Goal: Task Accomplishment & Management: Manage account settings

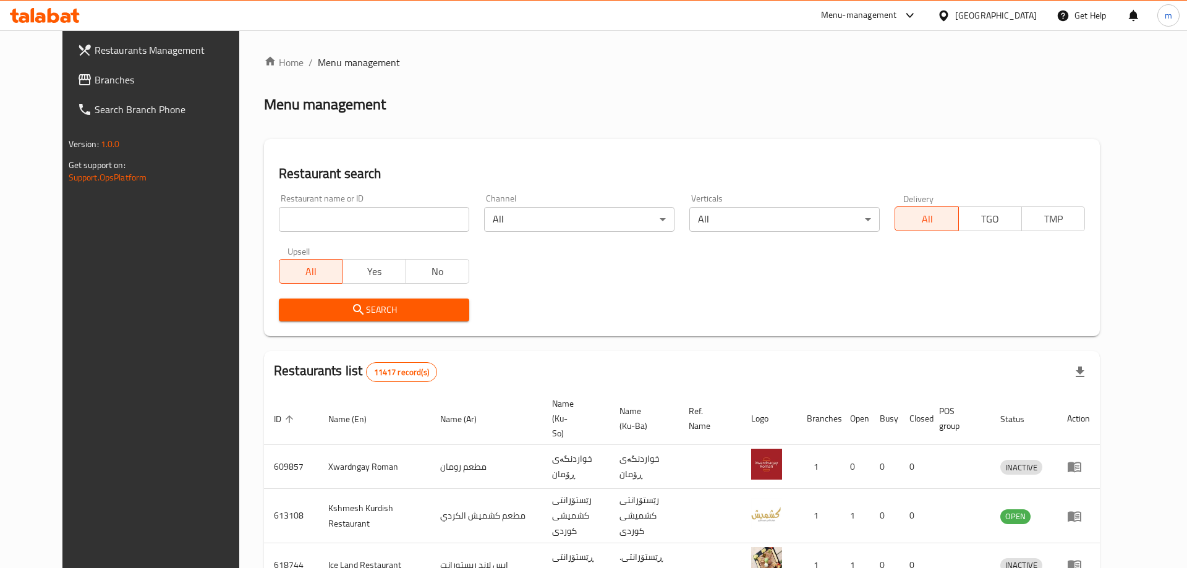
click at [312, 213] on div at bounding box center [593, 284] width 1187 height 568
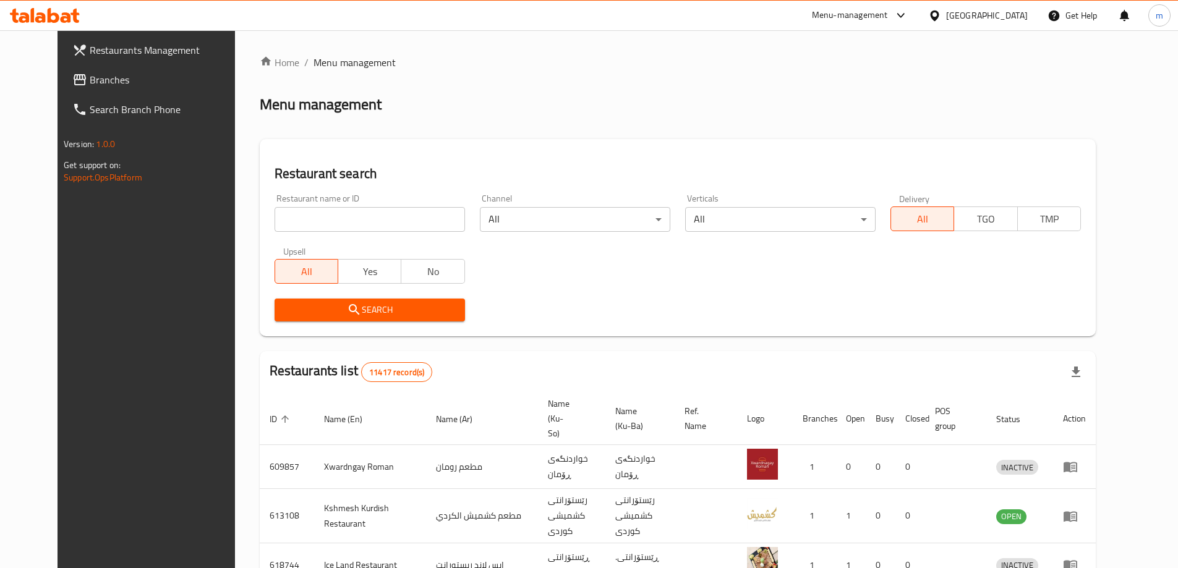
click at [312, 215] on input "search" at bounding box center [370, 219] width 190 height 25
paste input "[PERSON_NAME]"
type input "Dhaif Almukhtar"
click at [313, 306] on span "Search" at bounding box center [369, 309] width 171 height 15
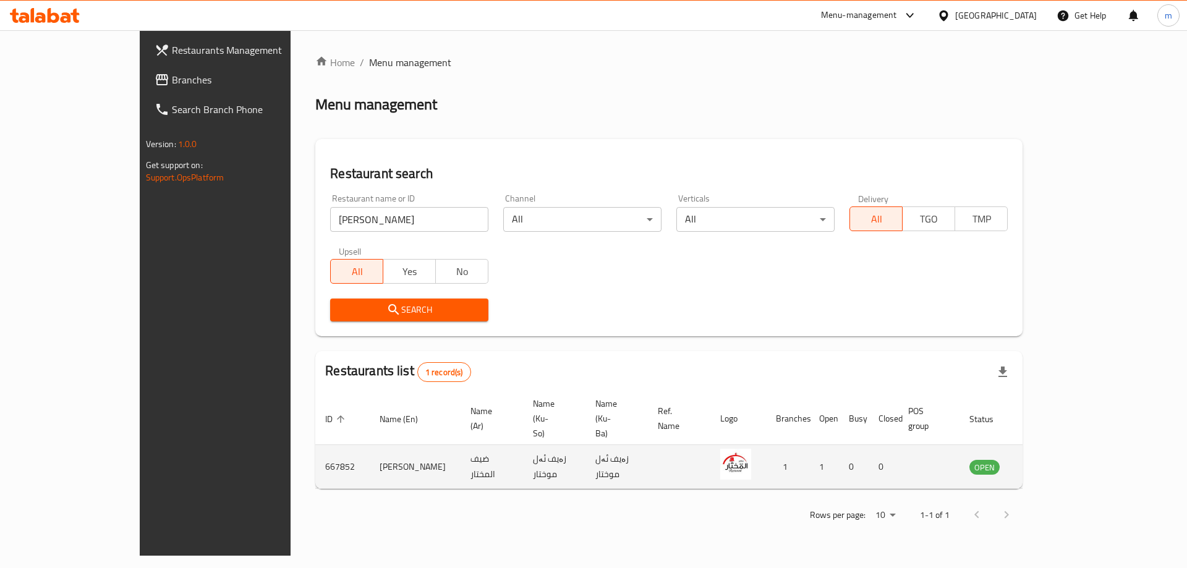
click at [1050, 460] on icon "enhanced table" at bounding box center [1042, 467] width 15 height 15
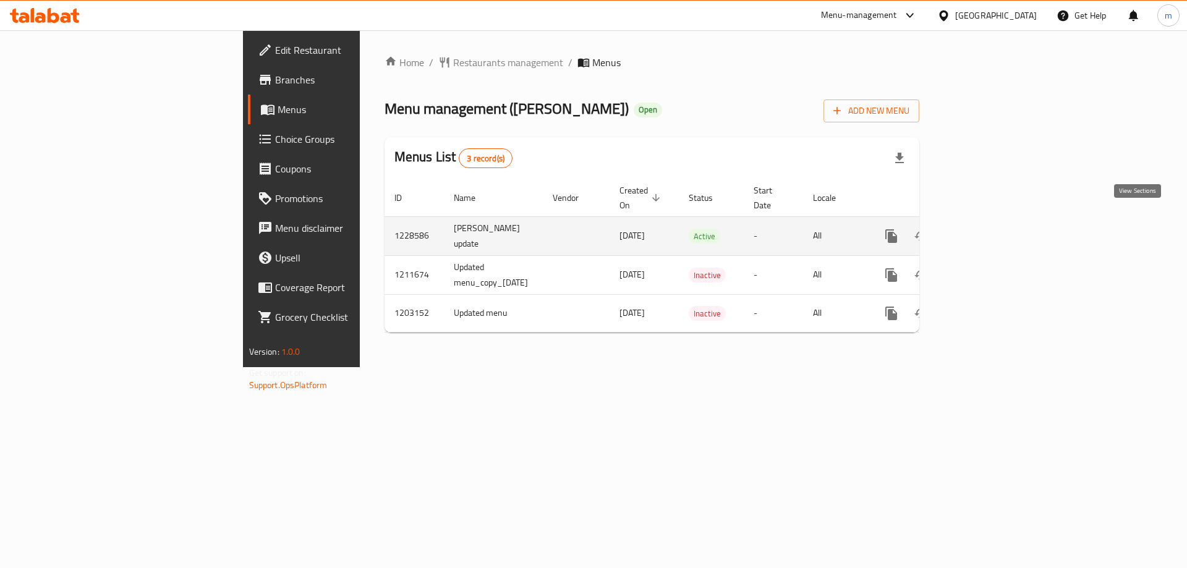
click at [988, 229] on icon "enhanced table" at bounding box center [980, 236] width 15 height 15
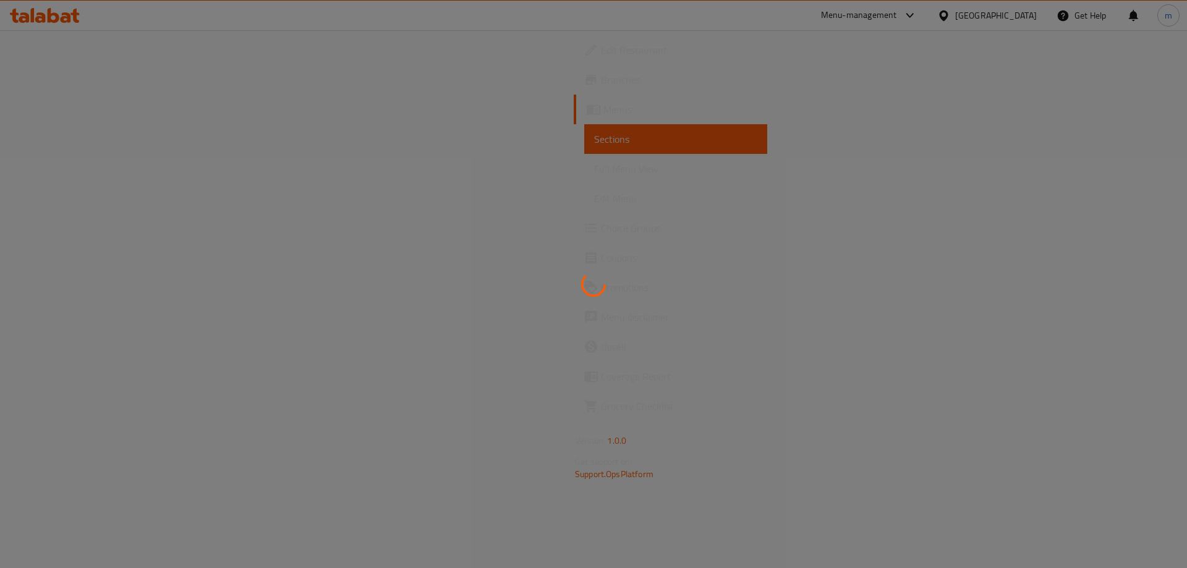
click at [69, 168] on div at bounding box center [593, 284] width 1187 height 568
click at [594, 168] on span "Full Menu View" at bounding box center [675, 168] width 163 height 15
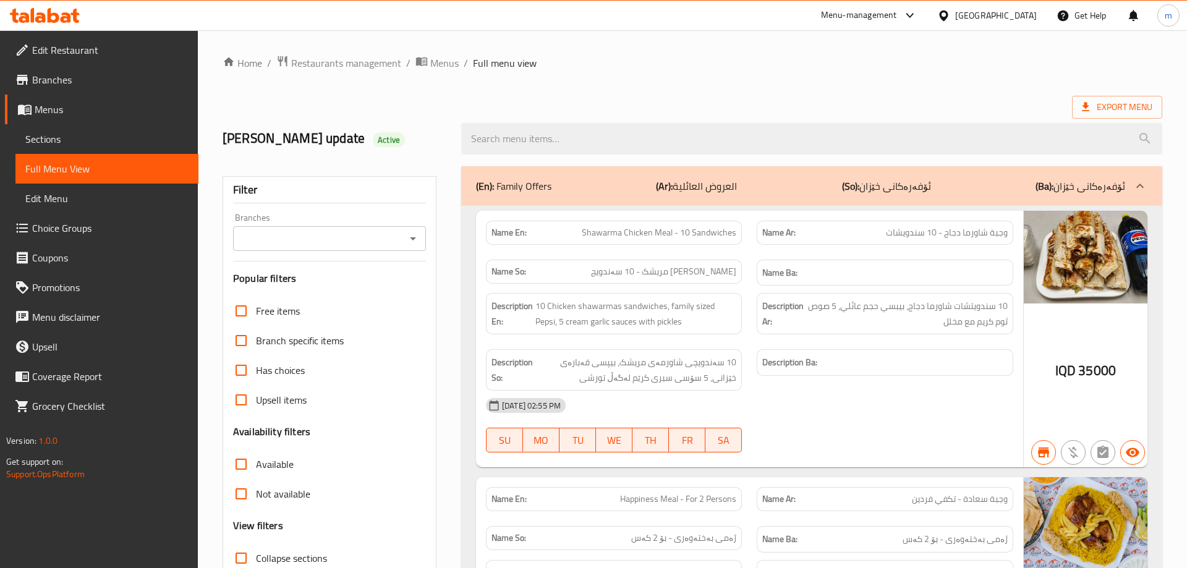
click at [412, 237] on icon "Open" at bounding box center [413, 238] width 15 height 15
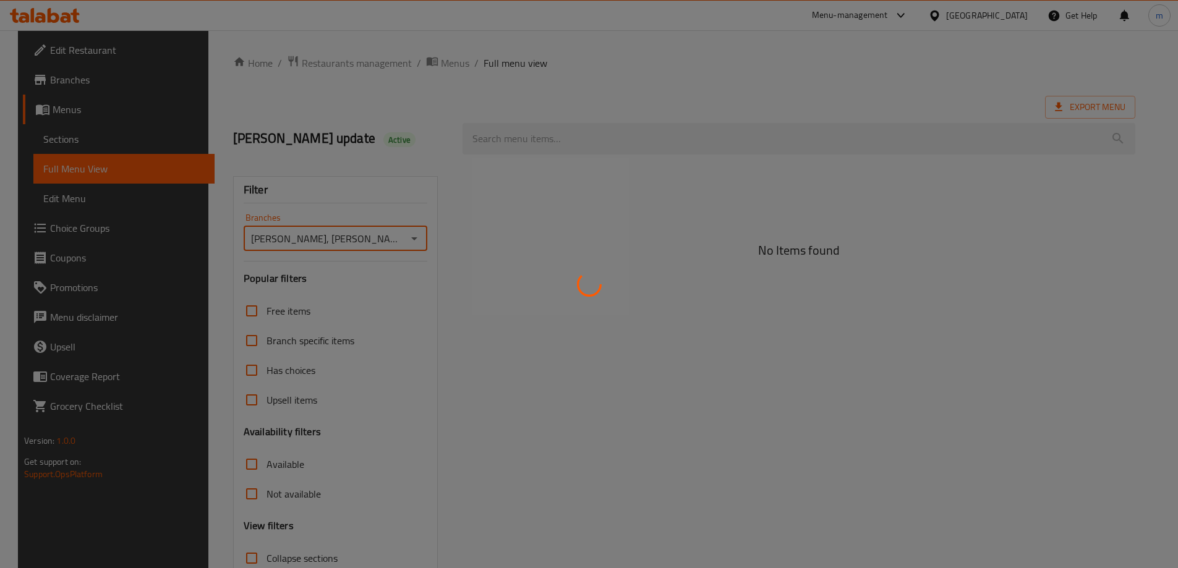
type input "Dhaif Almukhtar, Bakhtiary"
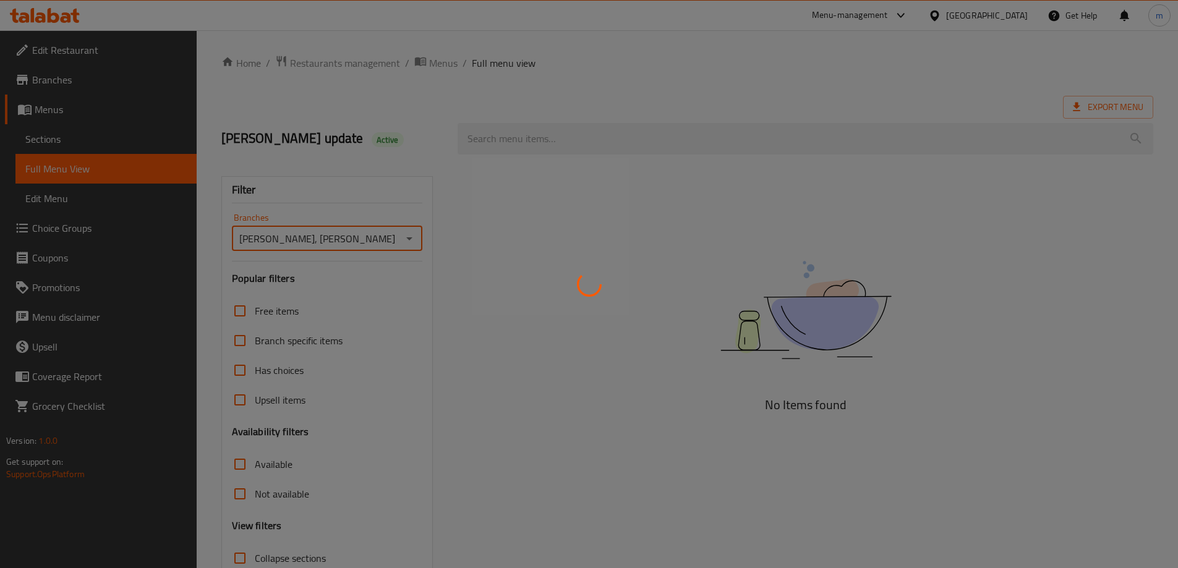
click at [531, 142] on div at bounding box center [589, 284] width 1178 height 568
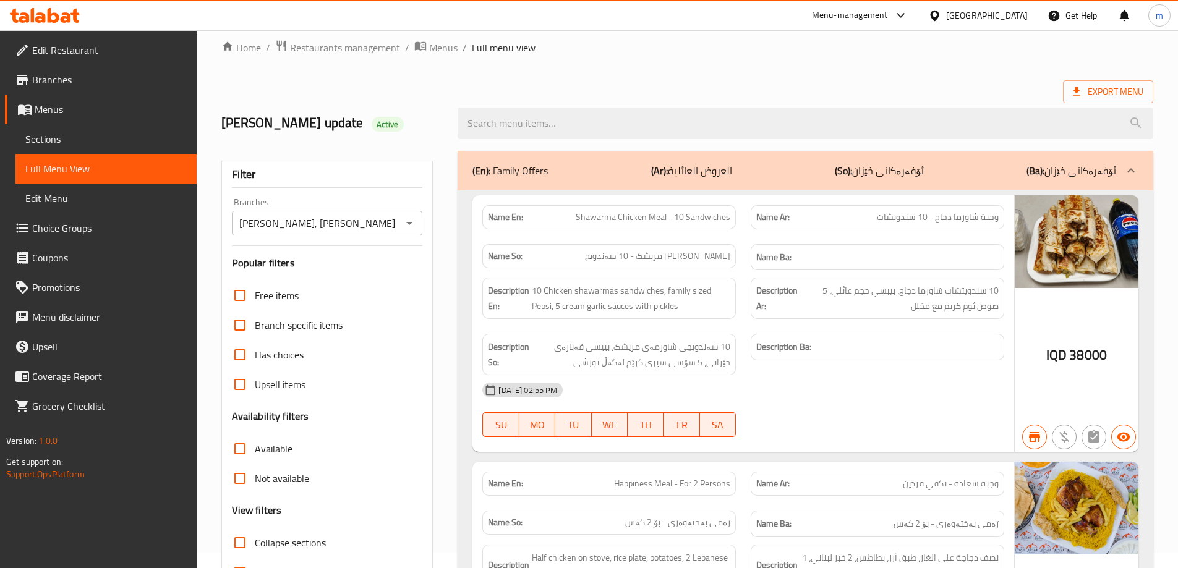
scroll to position [103, 0]
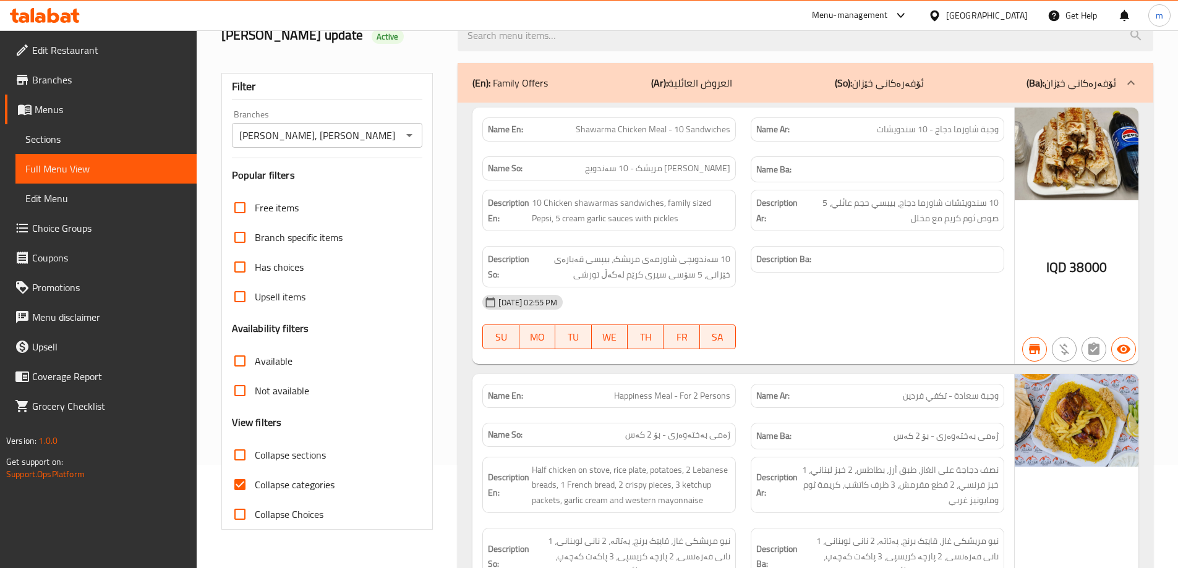
click at [239, 484] on input "Collapse categories" at bounding box center [240, 485] width 30 height 30
checkbox input "false"
click at [525, 139] on div "Name En: Shawarma Chicken Meal - 10 Sandwiches" at bounding box center [609, 130] width 254 height 24
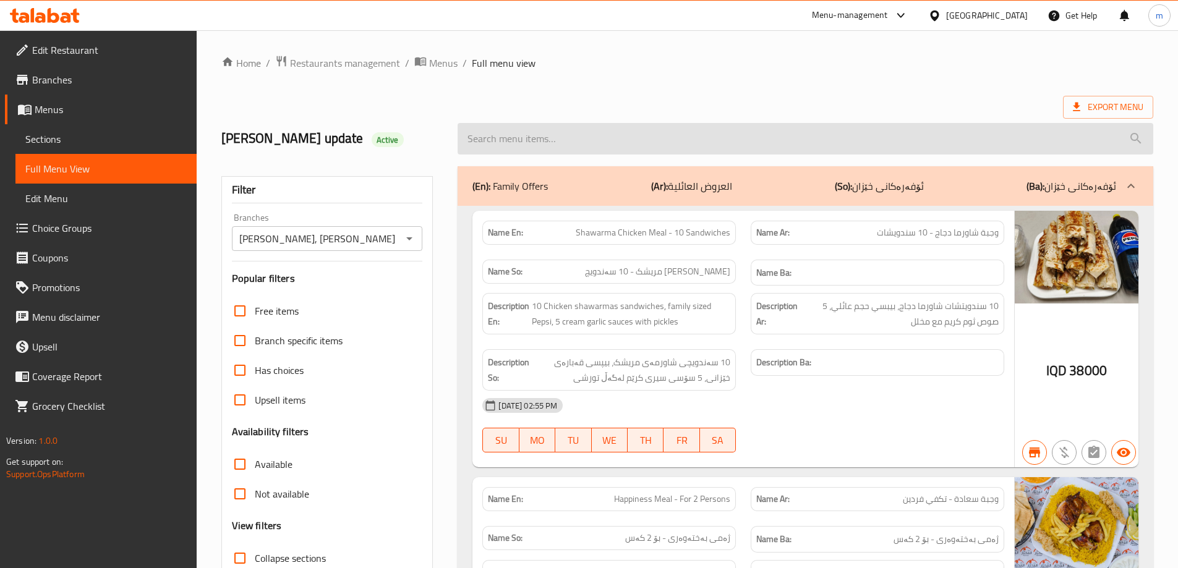
click at [505, 137] on input "search" at bounding box center [806, 139] width 696 height 32
paste input "Maria Arayes"
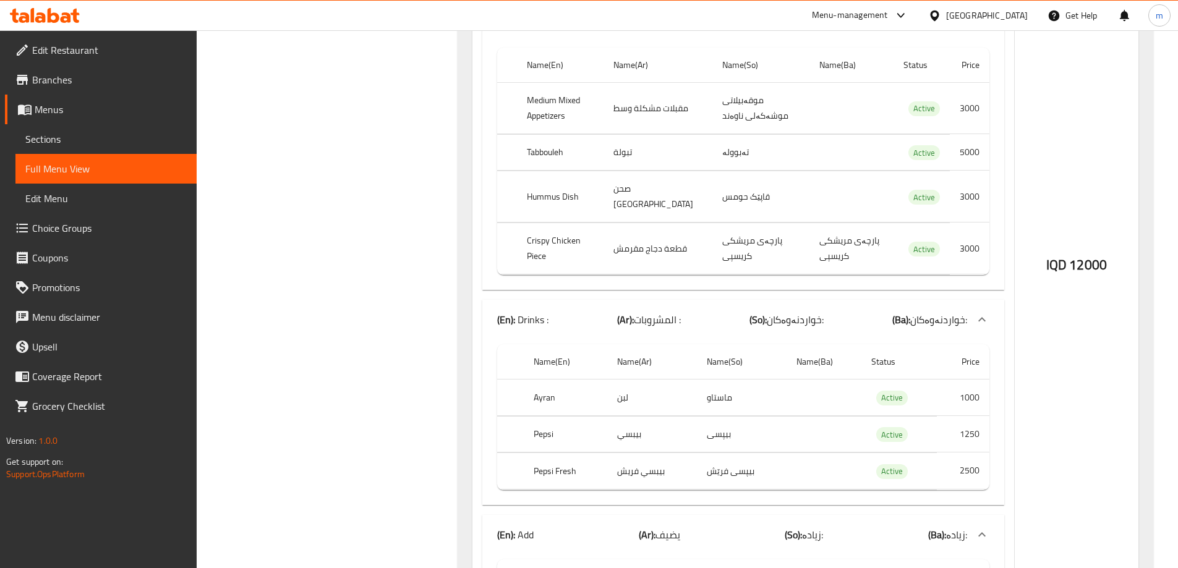
scroll to position [824, 0]
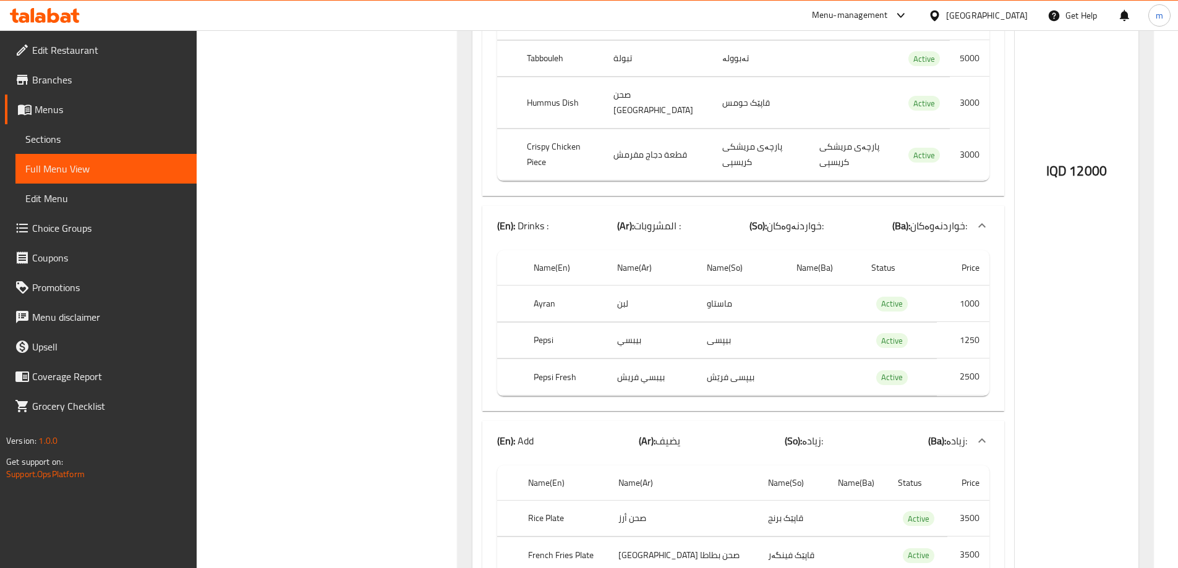
type input "Maria Arayes"
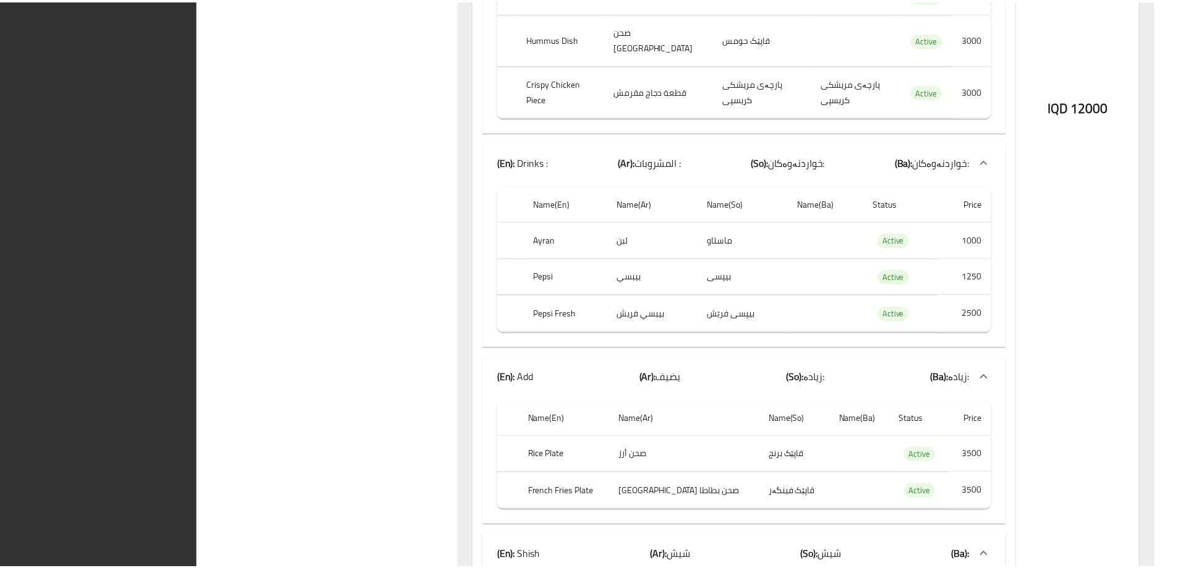
scroll to position [1153, 0]
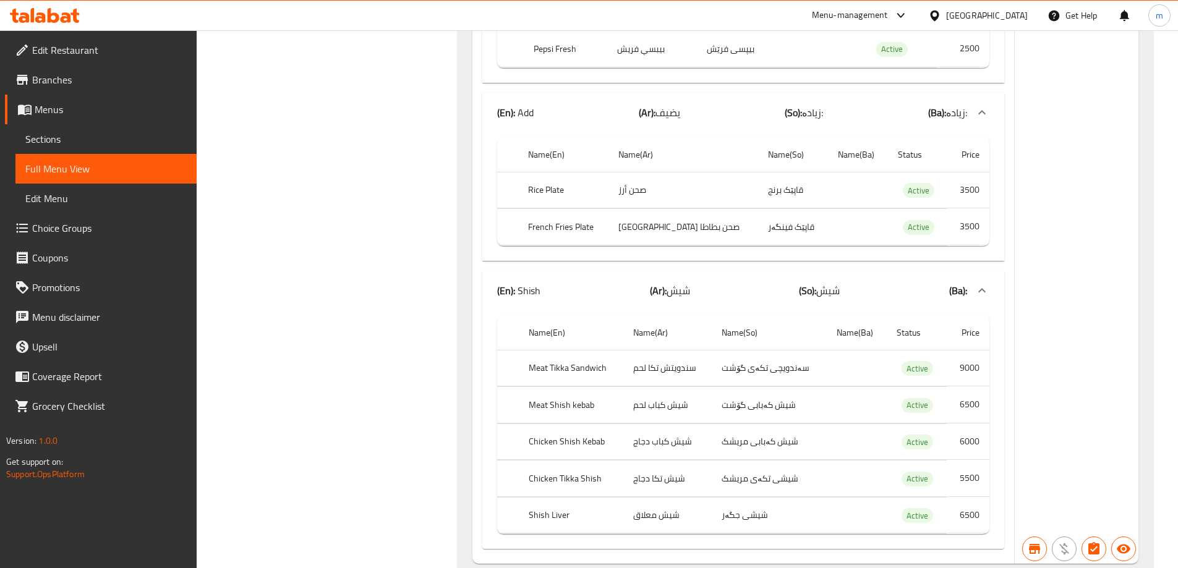
click at [72, 16] on icon at bounding box center [45, 15] width 70 height 15
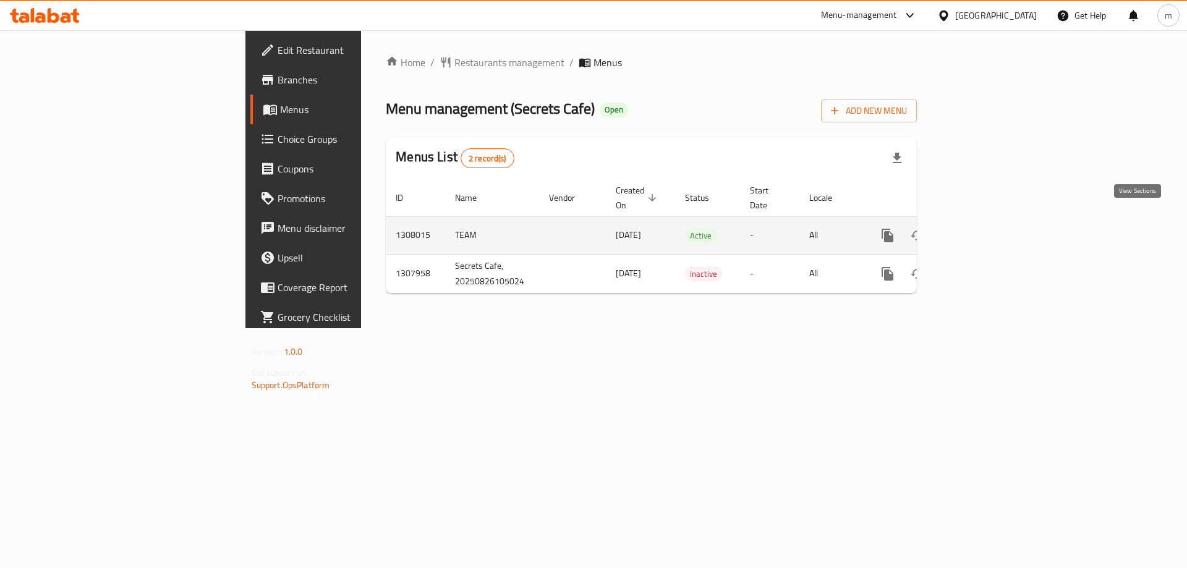
click at [985, 228] on icon "enhanced table" at bounding box center [977, 235] width 15 height 15
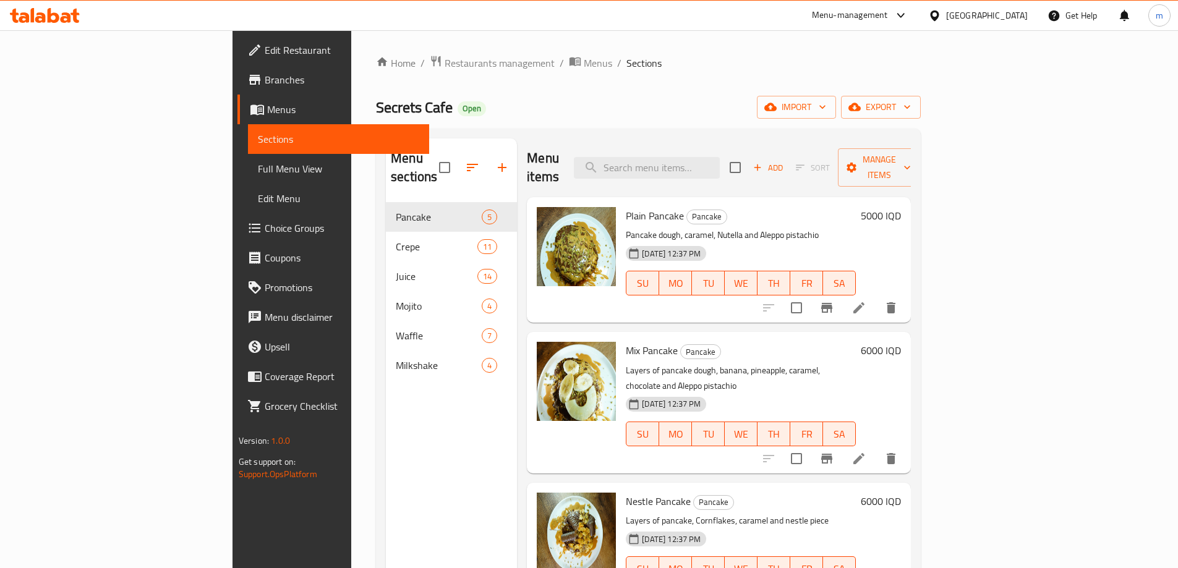
click at [706, 173] on div "Menu items Add Sort Manage items" at bounding box center [719, 168] width 384 height 59
click at [720, 157] on input "search" at bounding box center [647, 168] width 146 height 22
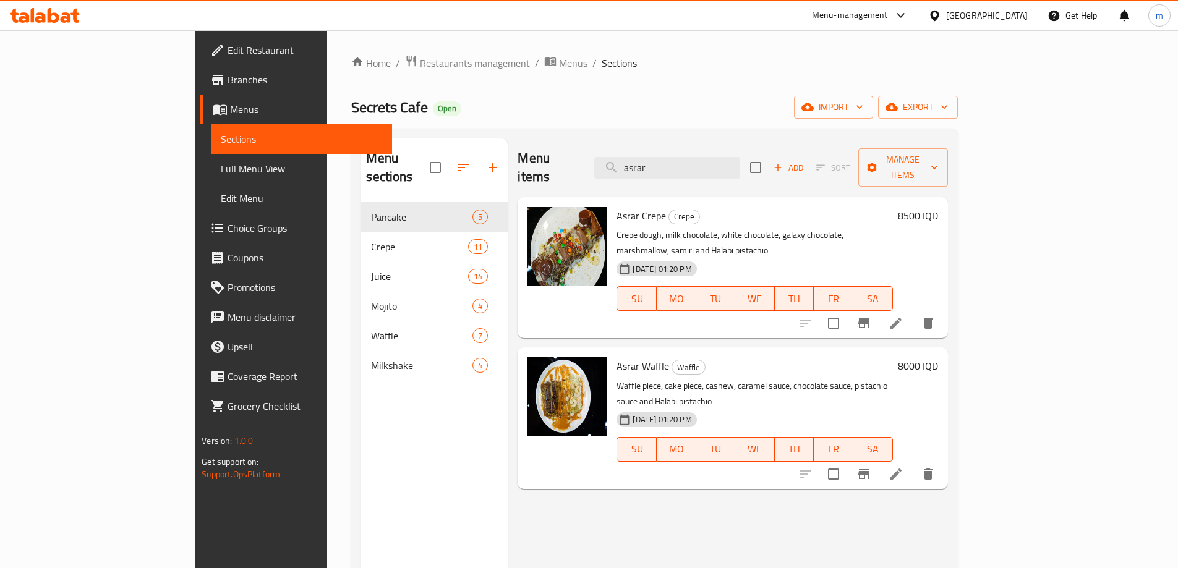
type input "asrar"
click at [904, 316] on icon at bounding box center [896, 323] width 15 height 15
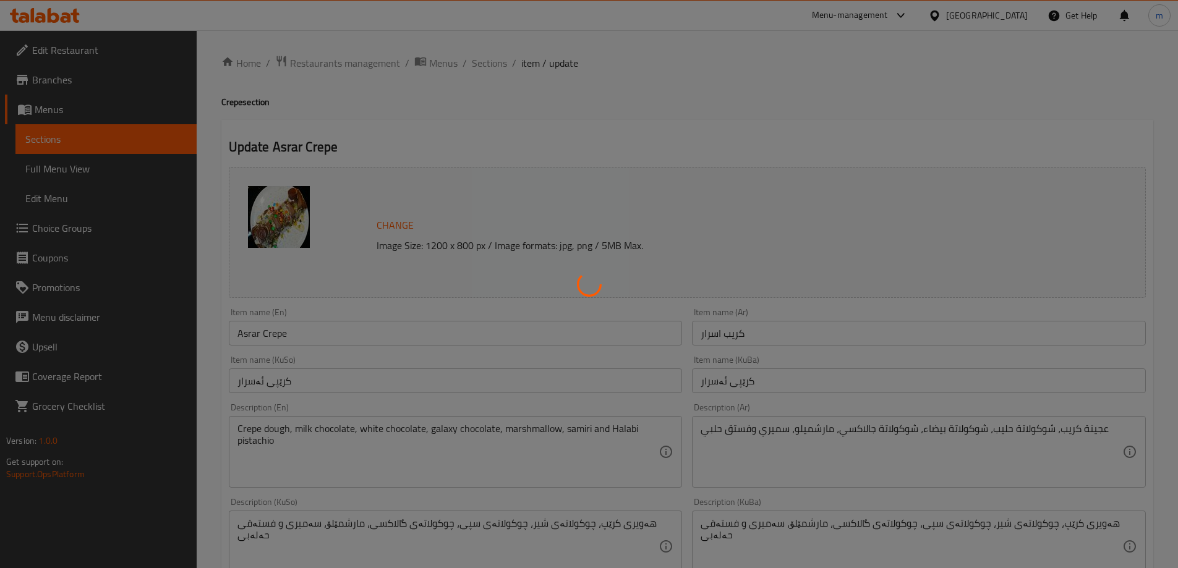
click at [256, 330] on div at bounding box center [589, 284] width 1178 height 568
click at [253, 330] on div at bounding box center [589, 284] width 1178 height 568
click at [251, 331] on div at bounding box center [589, 284] width 1178 height 568
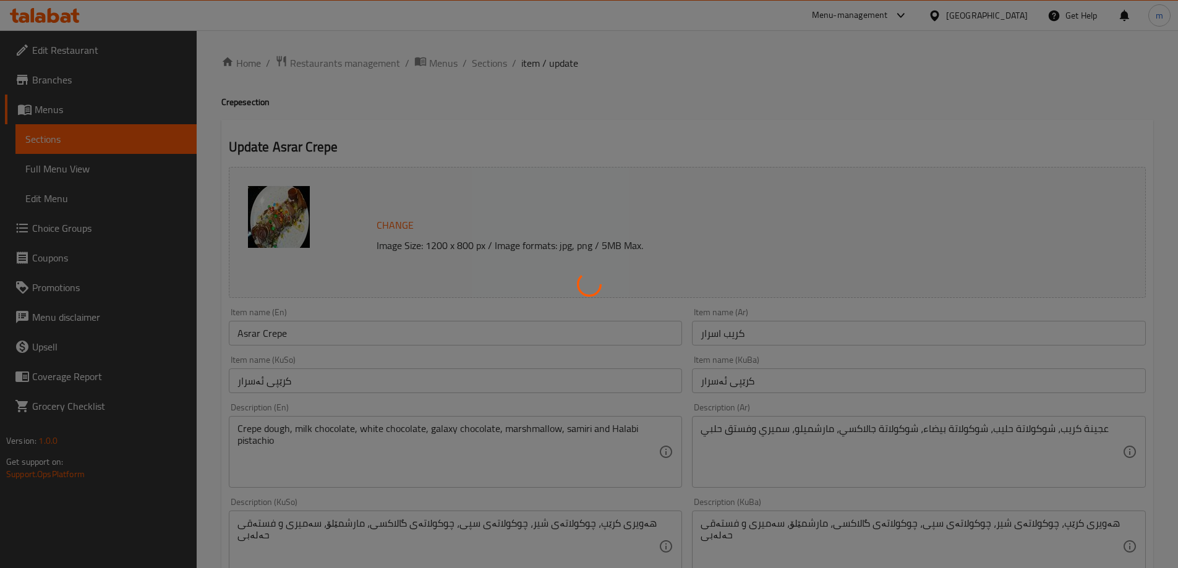
click at [251, 331] on div at bounding box center [589, 284] width 1178 height 568
click at [250, 332] on div at bounding box center [589, 284] width 1178 height 568
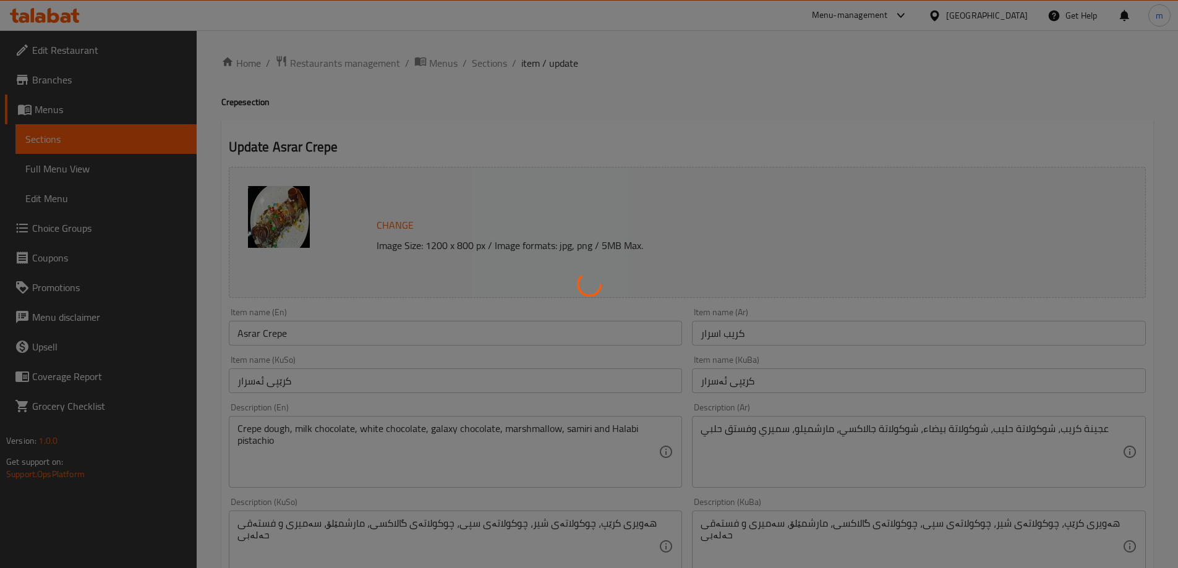
click at [250, 332] on div at bounding box center [589, 284] width 1178 height 568
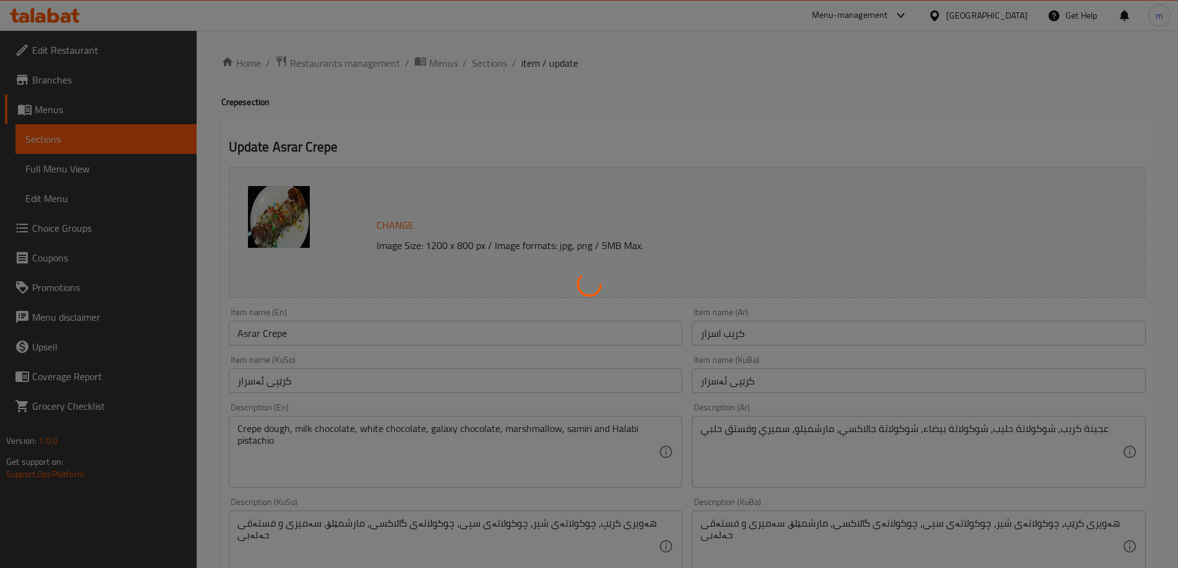
click at [250, 332] on div at bounding box center [589, 284] width 1178 height 568
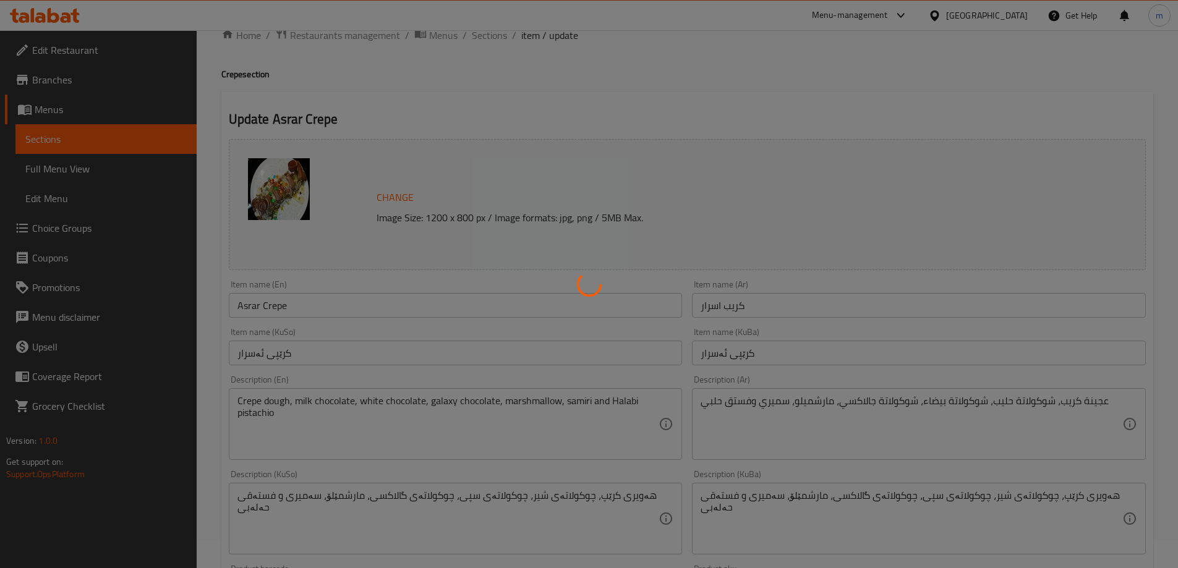
scroll to position [103, 0]
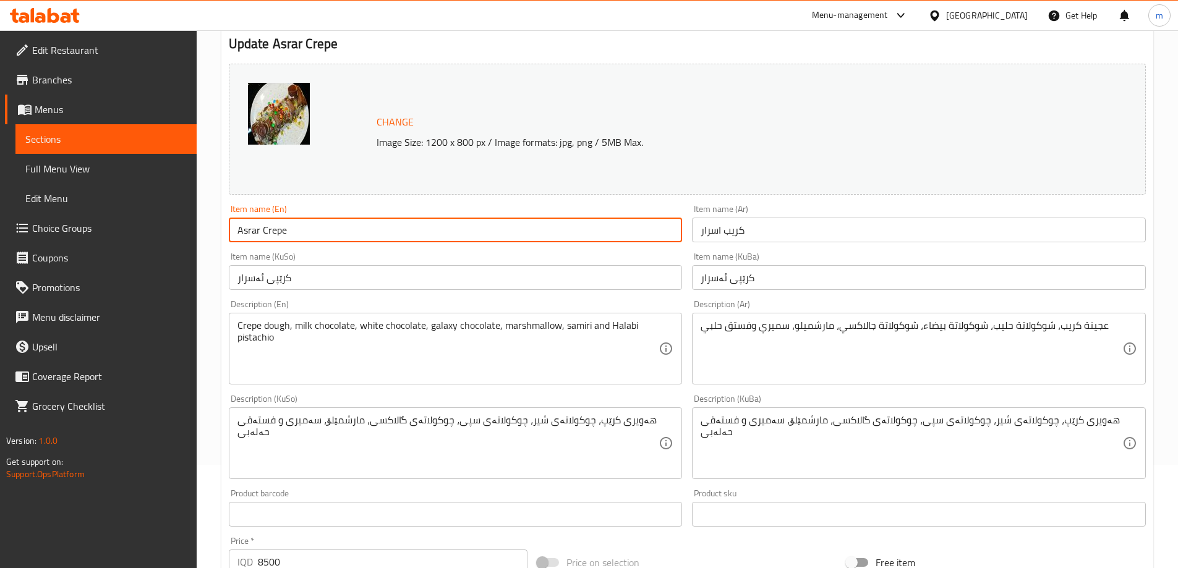
click at [250, 229] on input "Asrar Crepe" at bounding box center [456, 230] width 454 height 25
paste input "Secrets"
type input "Secrets Crepe"
click at [715, 231] on input "كريب اسرار" at bounding box center [919, 230] width 454 height 25
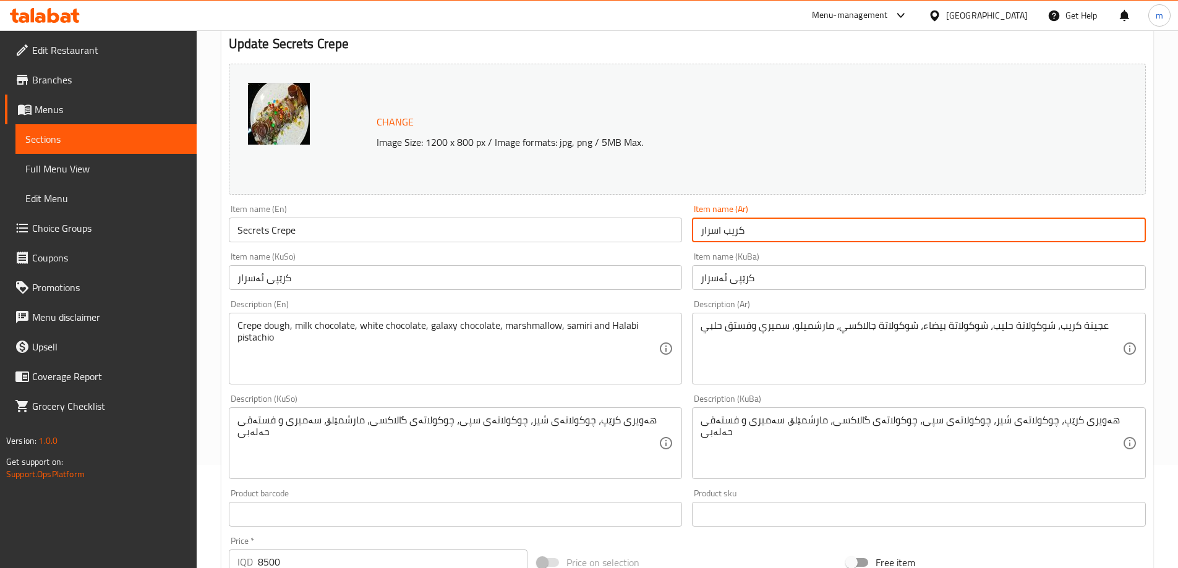
click at [715, 231] on input "كريب اسرار" at bounding box center [919, 230] width 454 height 25
paste input "يكريتس"
type input "كريب سيكريتس"
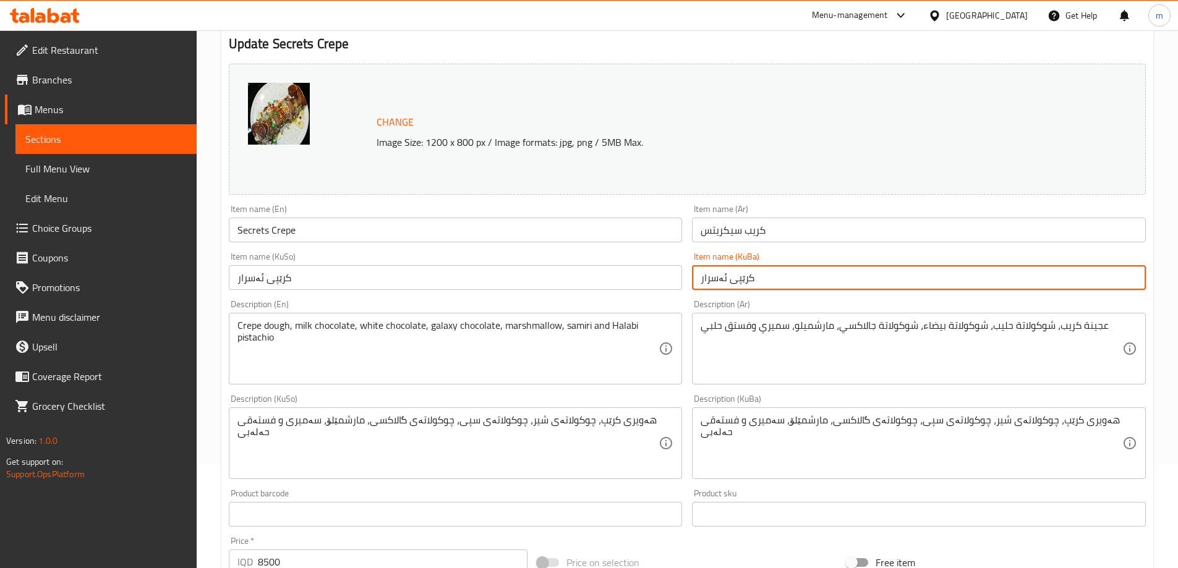
click at [719, 278] on input "کرێپی ئەسرار" at bounding box center [919, 277] width 454 height 25
paste input "یکرێتس"
click at [718, 278] on input "کرێپی سیکرێتس" at bounding box center [919, 277] width 454 height 25
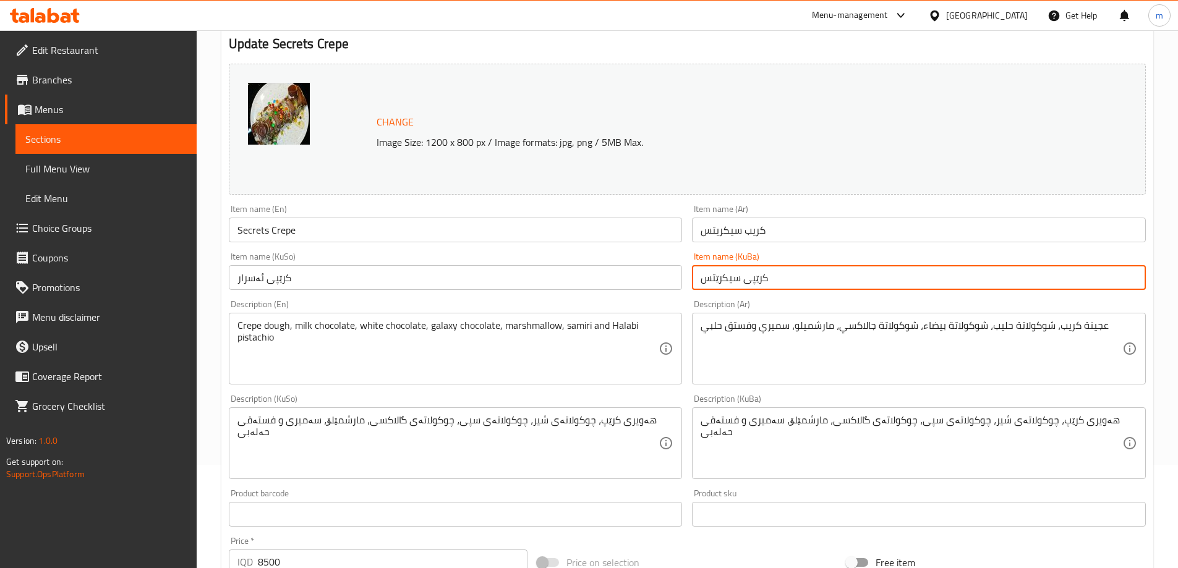
click at [718, 278] on input "کرێپی سیکرێتس" at bounding box center [919, 277] width 454 height 25
type input "کرێپی سیکرێتس"
click at [617, 283] on input "کرێپی ئەسرار" at bounding box center [456, 277] width 454 height 25
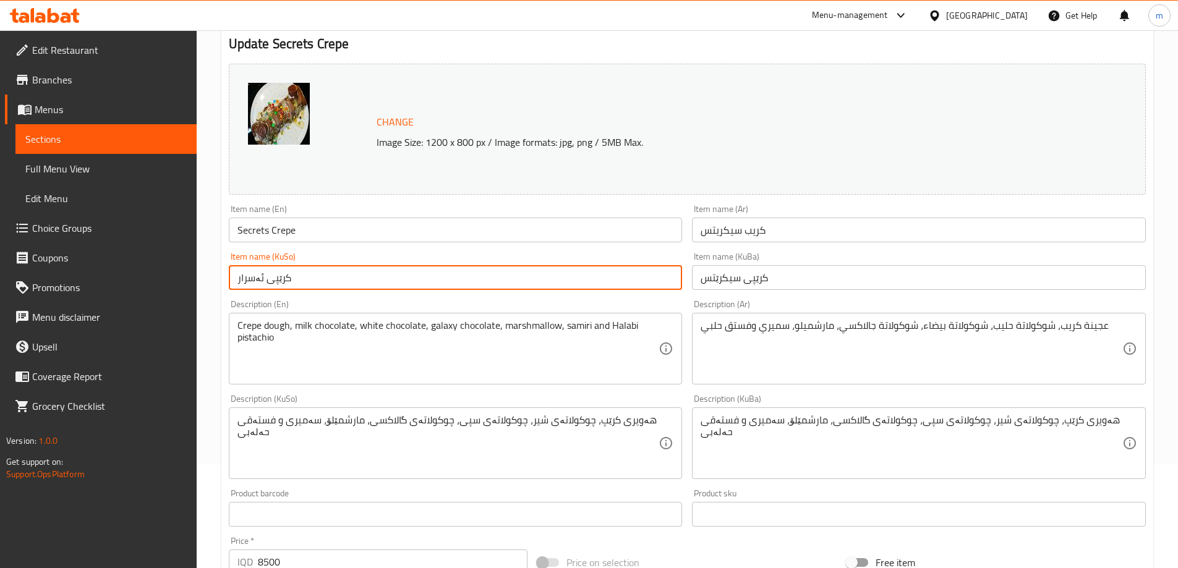
click at [617, 283] on input "کرێپی ئەسرار" at bounding box center [456, 277] width 454 height 25
paste input "یکرێتس"
click at [617, 283] on input "کرێپی سیکرێتس" at bounding box center [456, 277] width 454 height 25
type input "کرێپی سیکرێتس"
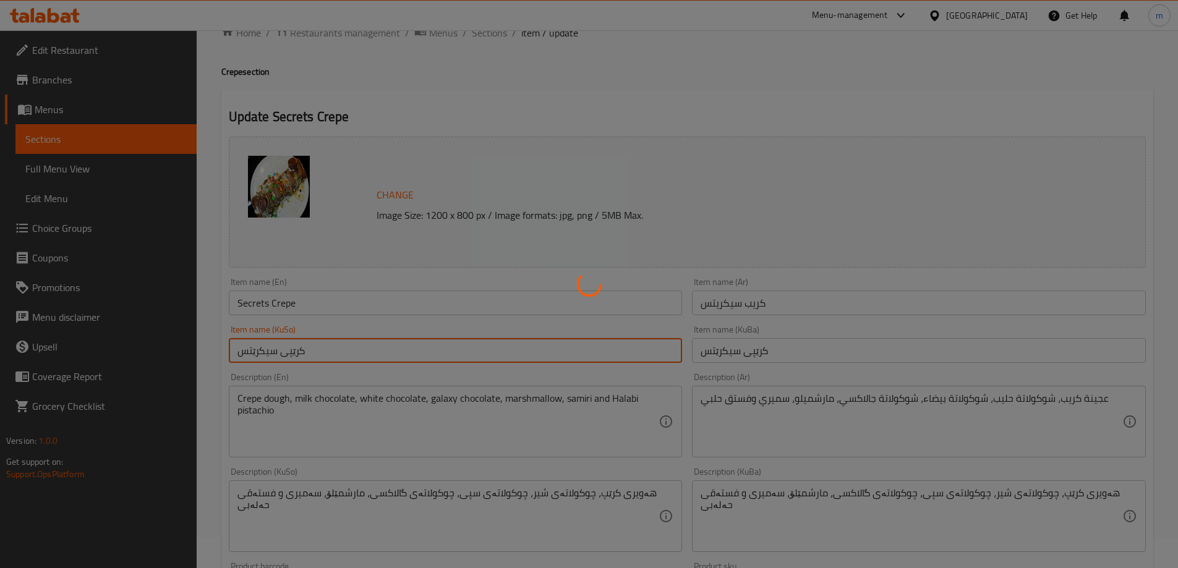
scroll to position [0, 0]
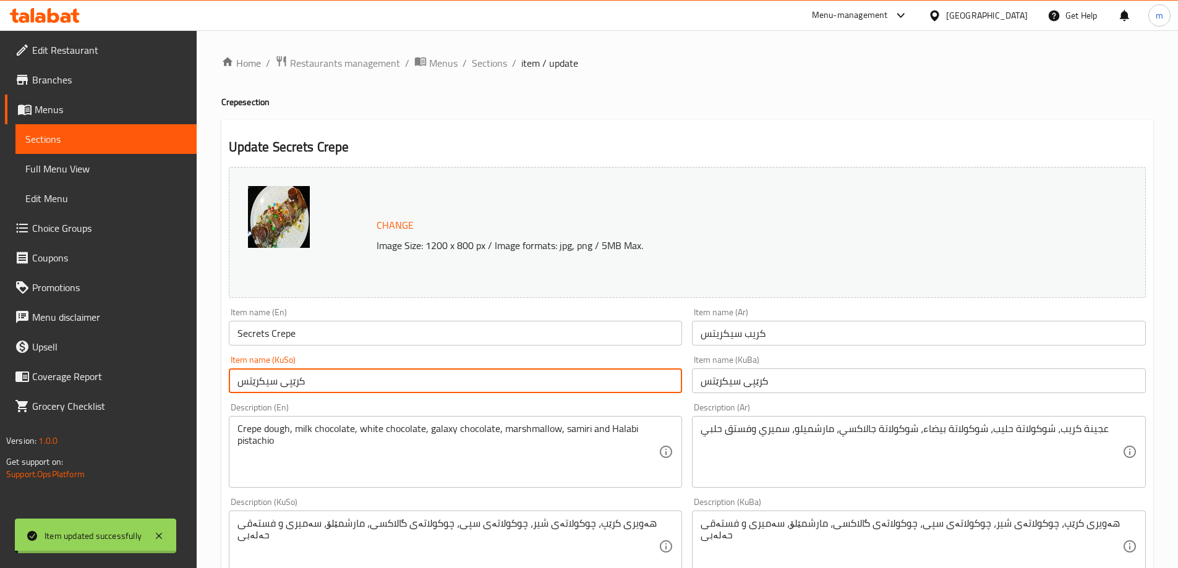
click at [494, 62] on span "Sections" at bounding box center [489, 63] width 35 height 15
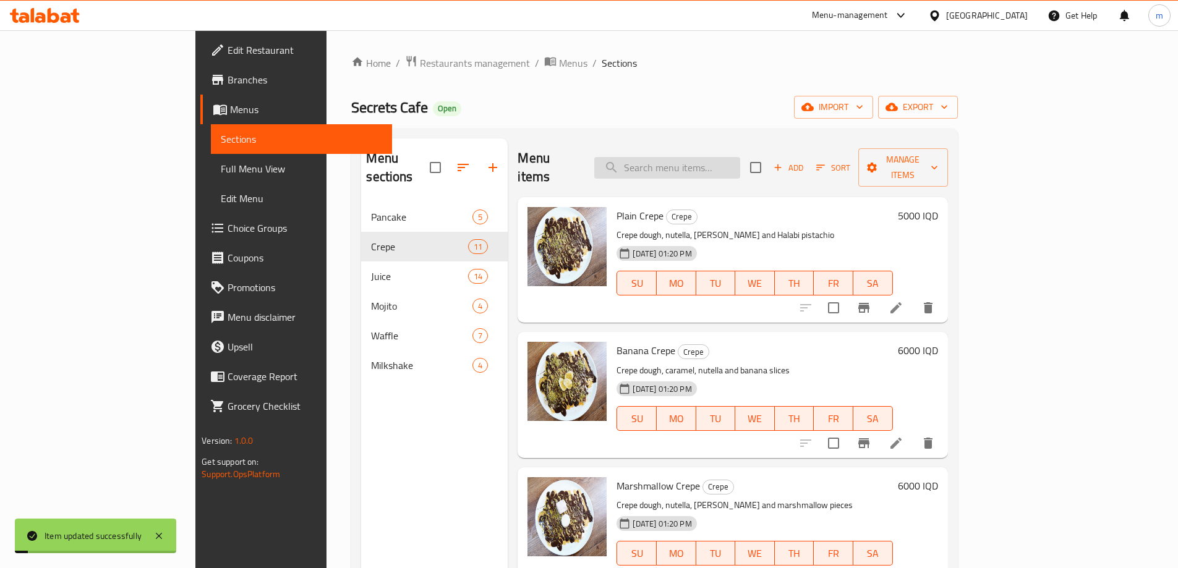
click at [714, 163] on input "search" at bounding box center [667, 168] width 146 height 22
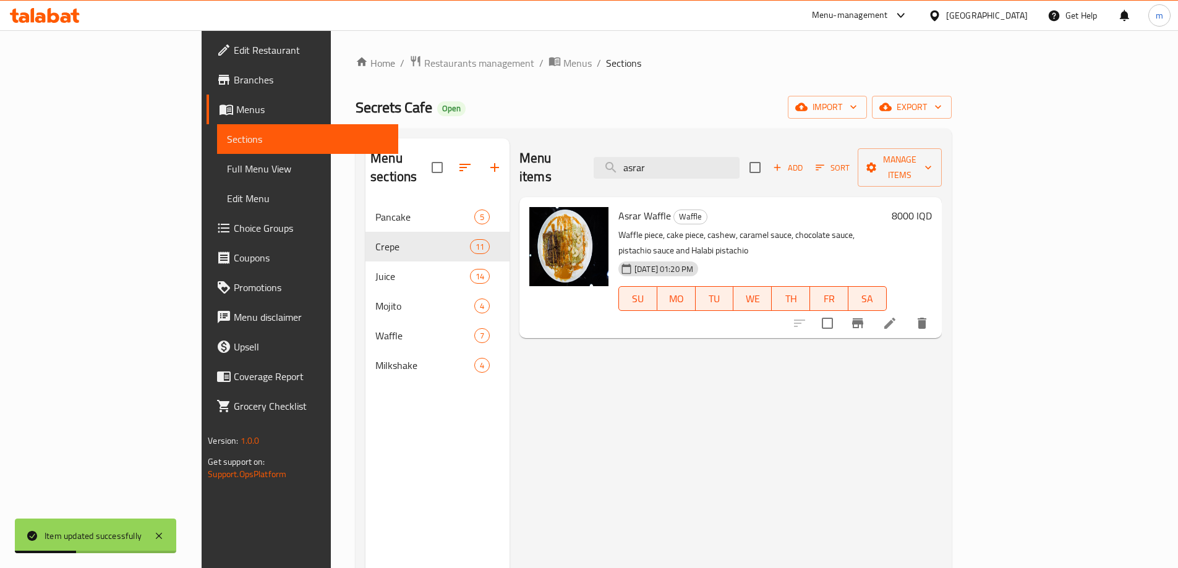
type input "asrar"
click at [896, 318] on icon at bounding box center [889, 323] width 11 height 11
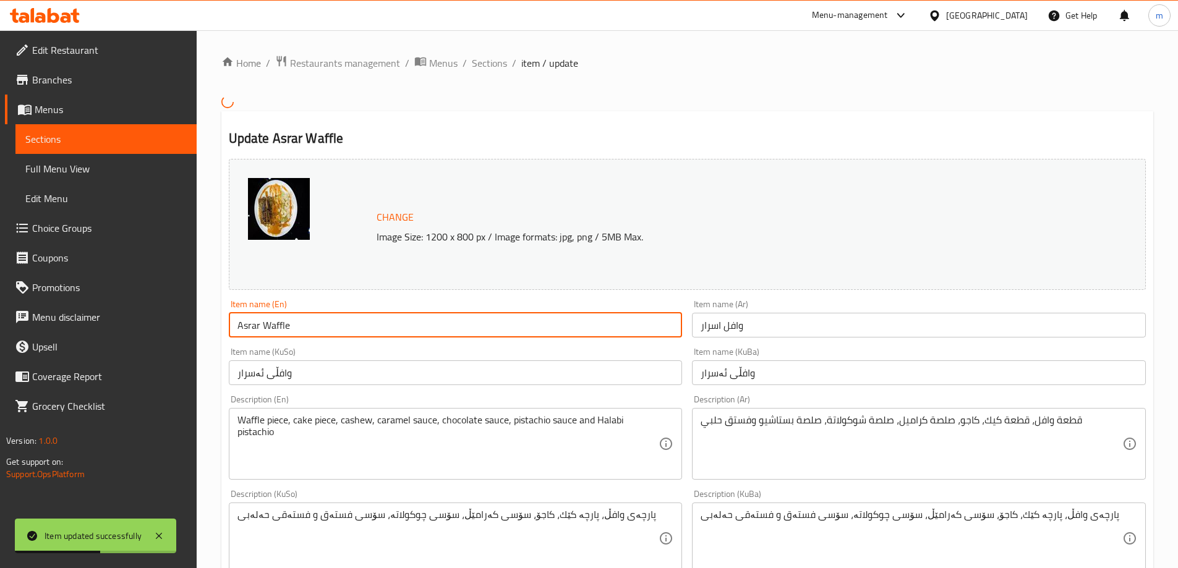
click at [229, 330] on input "Asrar Waffle" at bounding box center [456, 325] width 454 height 25
click at [244, 328] on input "Asrar Waffle" at bounding box center [456, 325] width 454 height 25
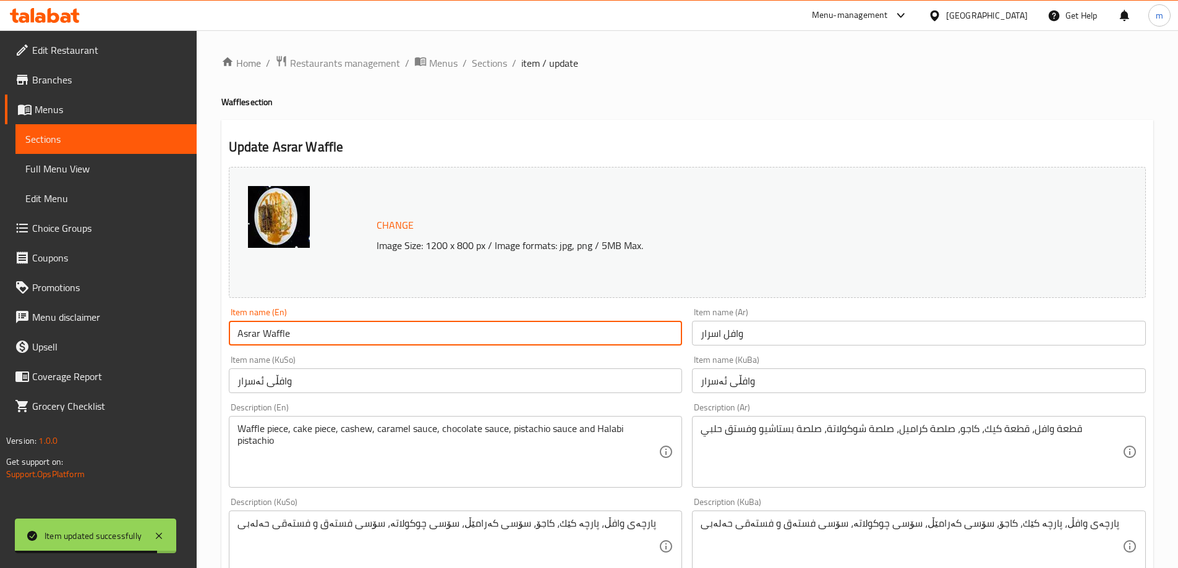
paste input "Secrets"
type input "Secrets Waffle"
click at [714, 331] on input "وافل اسرار" at bounding box center [919, 333] width 454 height 25
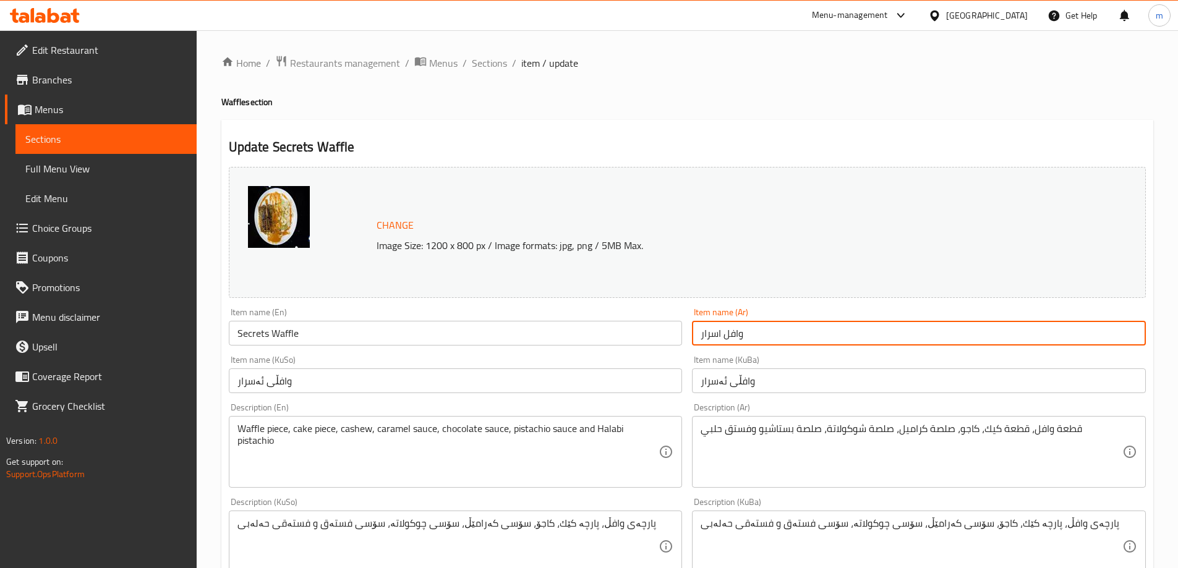
click at [714, 331] on input "وافل اسرار" at bounding box center [919, 333] width 454 height 25
paste input "يكريتس"
type input "وافل سيكريتس"
click at [716, 378] on input "وافڵی ئەسرار" at bounding box center [919, 381] width 454 height 25
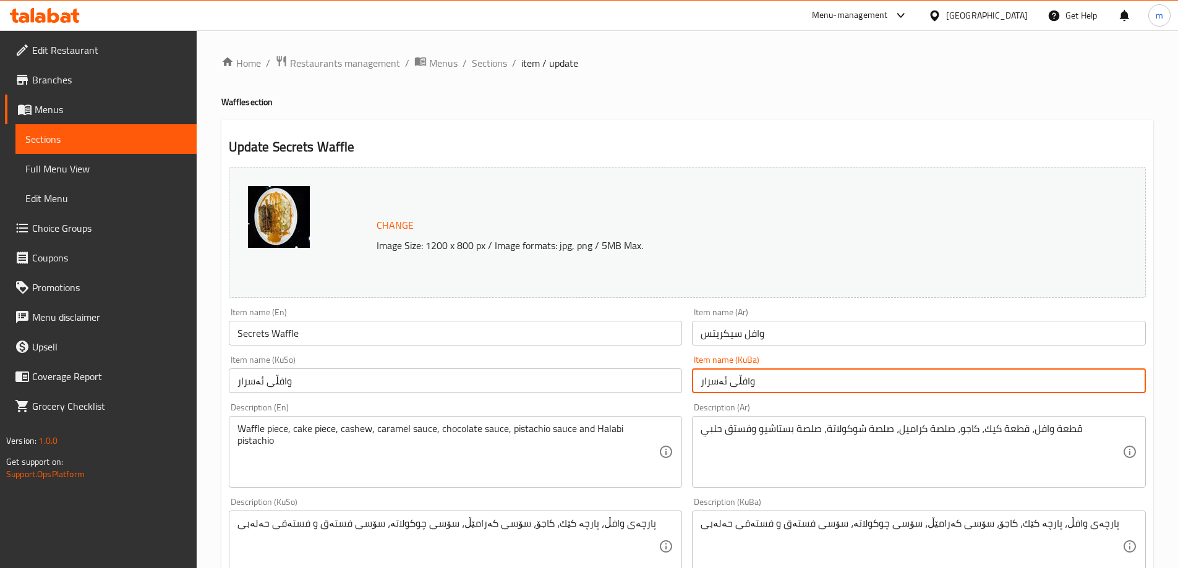
click at [716, 378] on input "وافڵی ئەسرار" at bounding box center [919, 381] width 454 height 25
paste input "یکرێتس"
click at [756, 387] on input "وافڵی سیکرێتس" at bounding box center [919, 381] width 454 height 25
drag, startPoint x: 756, startPoint y: 387, endPoint x: 612, endPoint y: 380, distance: 144.3
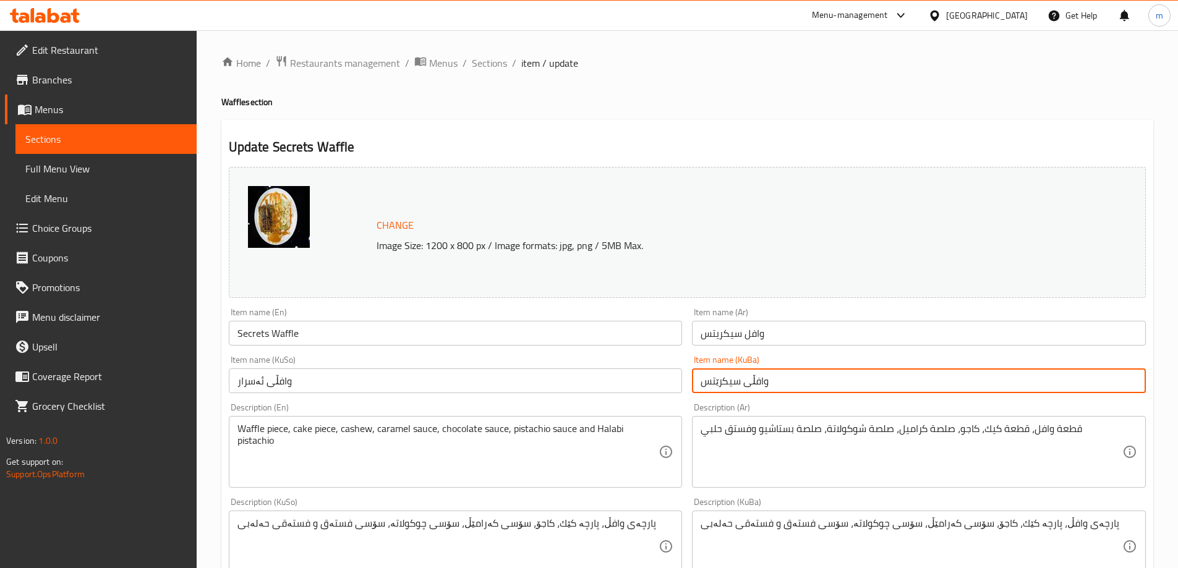
click at [755, 385] on input "وافڵی سیکرێتس" at bounding box center [919, 381] width 454 height 25
type input "وافڵی سیکرێتس"
click at [612, 380] on input "وافڵی ئەسرار" at bounding box center [456, 381] width 454 height 25
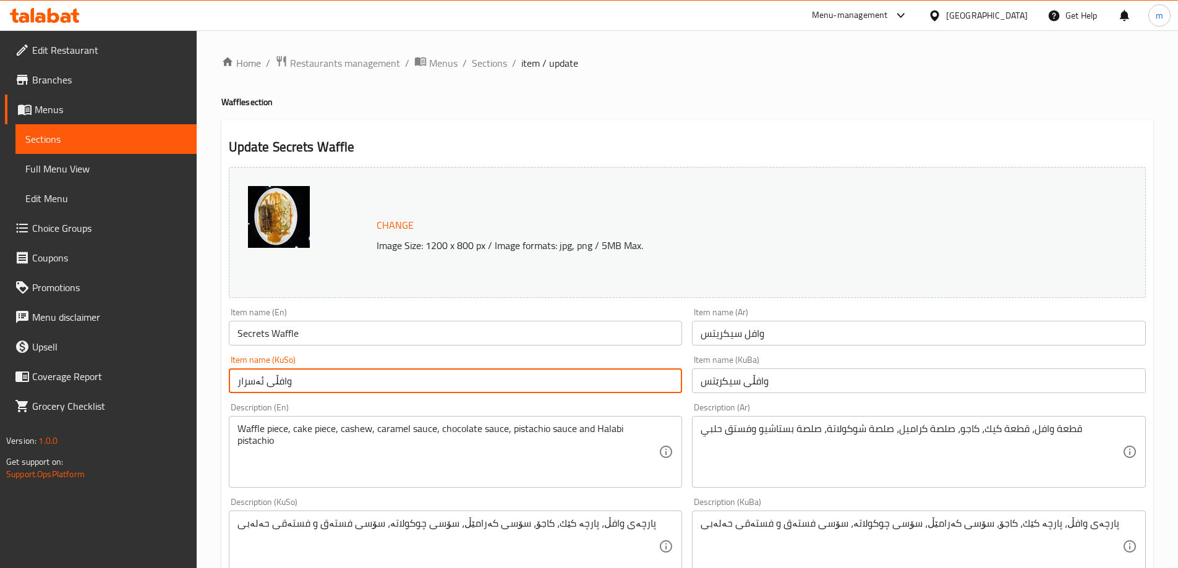
click at [612, 380] on input "وافڵی ئەسرار" at bounding box center [456, 381] width 454 height 25
paste input "یکرێتس"
click at [612, 380] on input "وافڵی سیکرێتس" at bounding box center [456, 381] width 454 height 25
type input "وافڵی سیکرێتس"
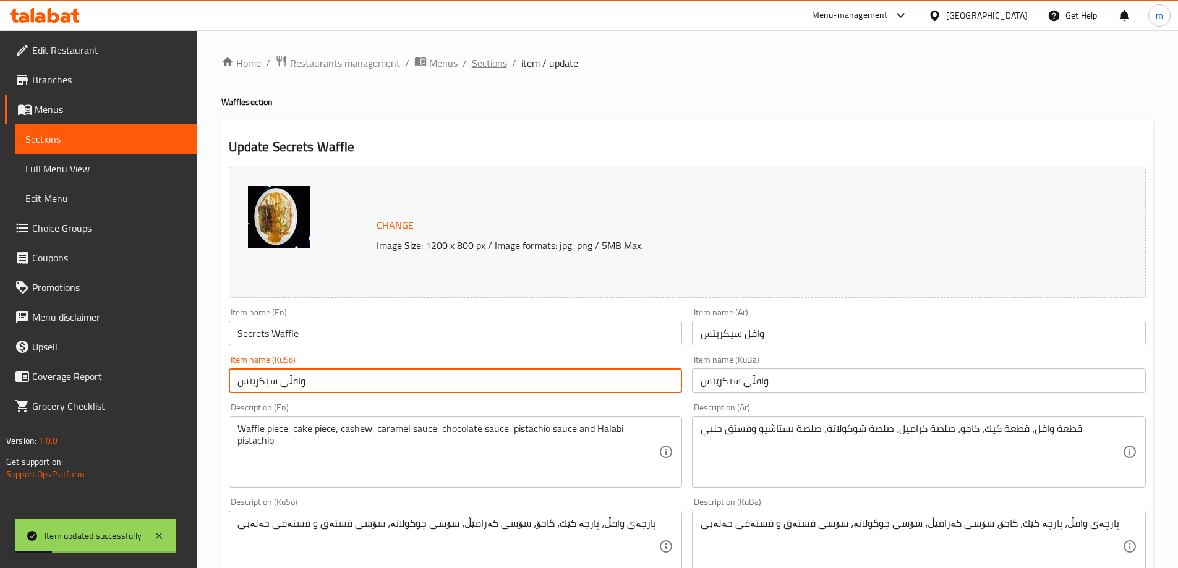
click at [496, 59] on span "Sections" at bounding box center [489, 63] width 35 height 15
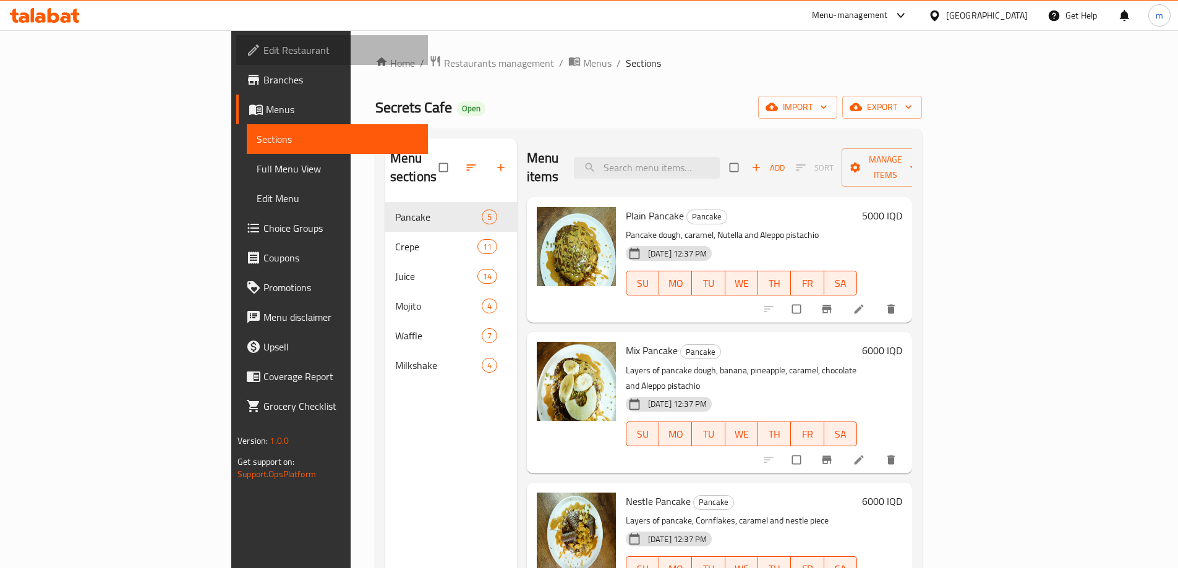
click at [236, 58] on link "Edit Restaurant" at bounding box center [332, 50] width 192 height 30
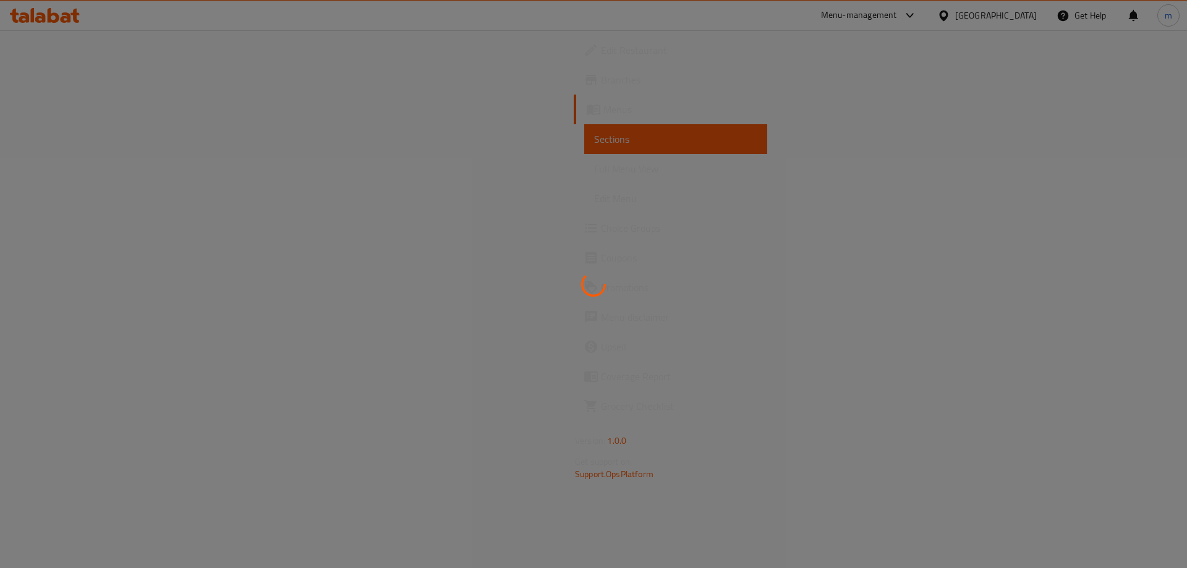
click at [628, 370] on div at bounding box center [593, 284] width 1187 height 568
click at [764, 215] on div at bounding box center [593, 284] width 1187 height 568
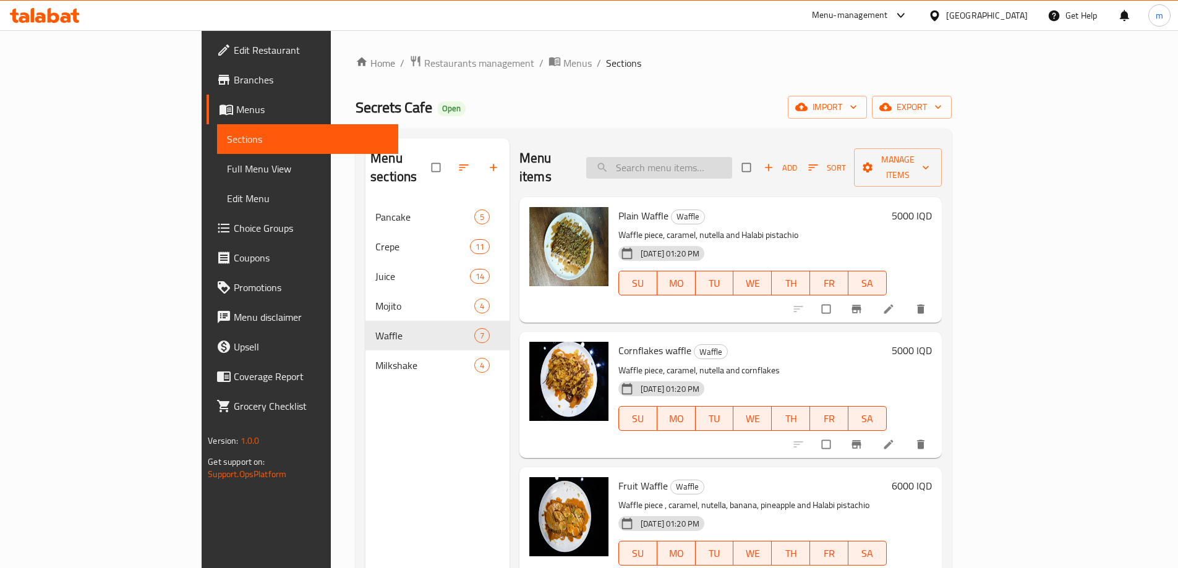
click at [719, 157] on input "search" at bounding box center [659, 168] width 146 height 22
type input "asra"
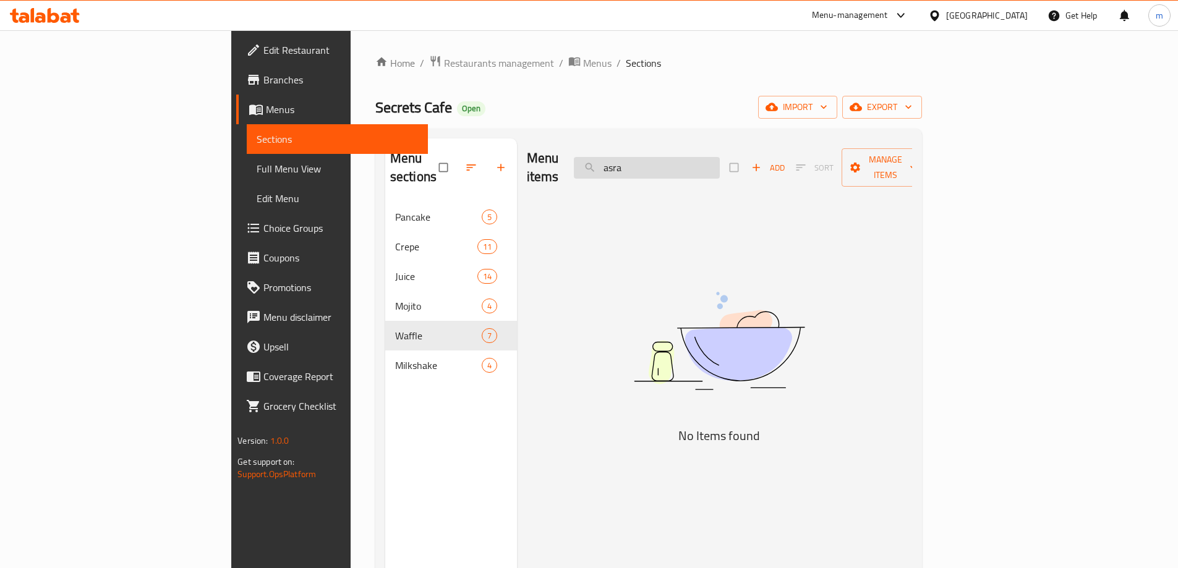
click at [718, 164] on input "asra" at bounding box center [647, 168] width 146 height 22
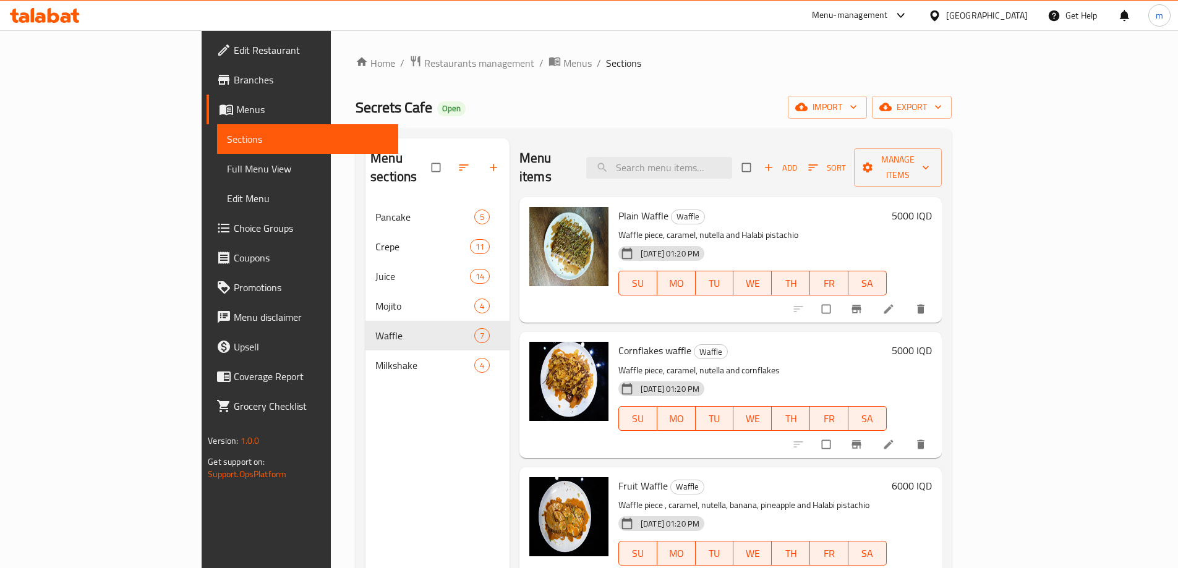
click at [227, 166] on span "Full Menu View" at bounding box center [307, 168] width 161 height 15
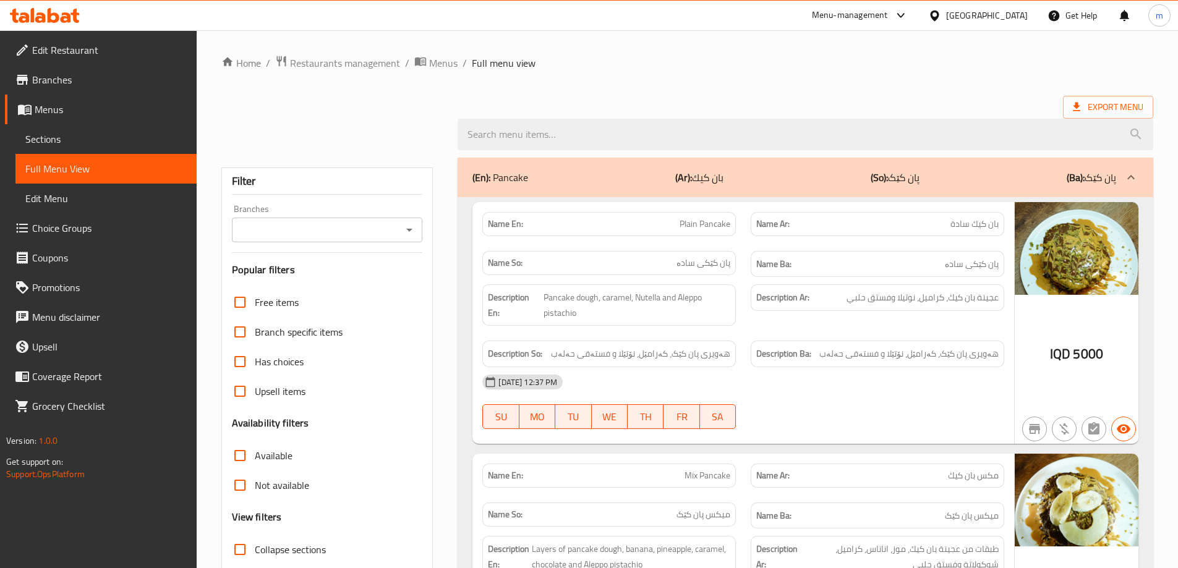
drag, startPoint x: 417, startPoint y: 232, endPoint x: 409, endPoint y: 232, distance: 7.4
click at [415, 232] on icon "Open" at bounding box center [409, 230] width 15 height 15
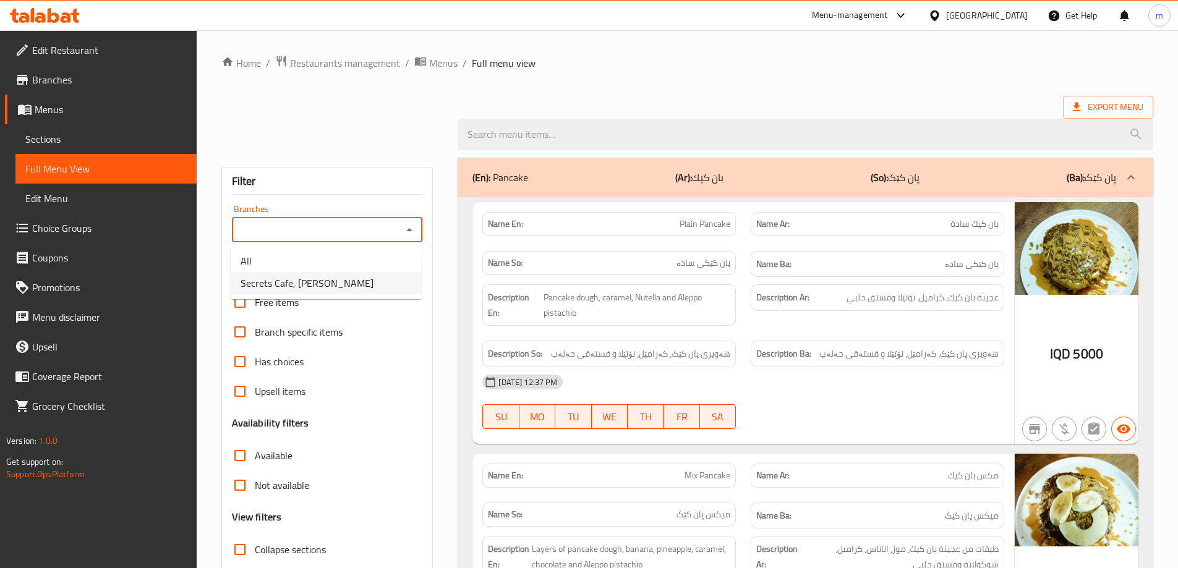
click at [324, 286] on span "Secrets Cafe, [PERSON_NAME]" at bounding box center [307, 283] width 133 height 15
type input "Secrets Cafe, [PERSON_NAME]"
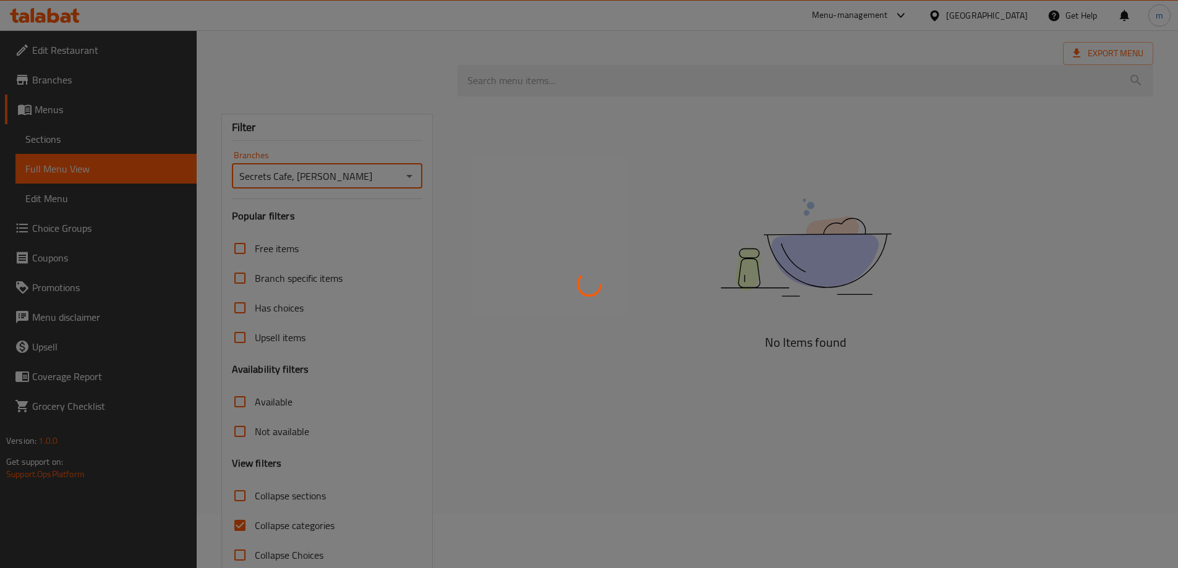
scroll to position [81, 0]
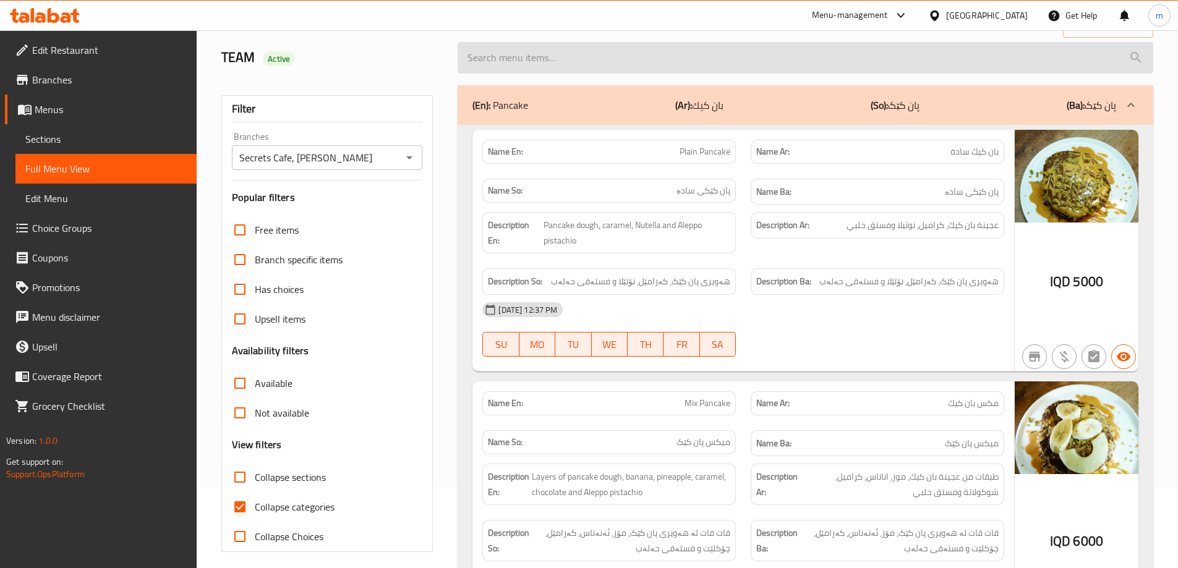
click at [544, 62] on input "search" at bounding box center [806, 58] width 696 height 32
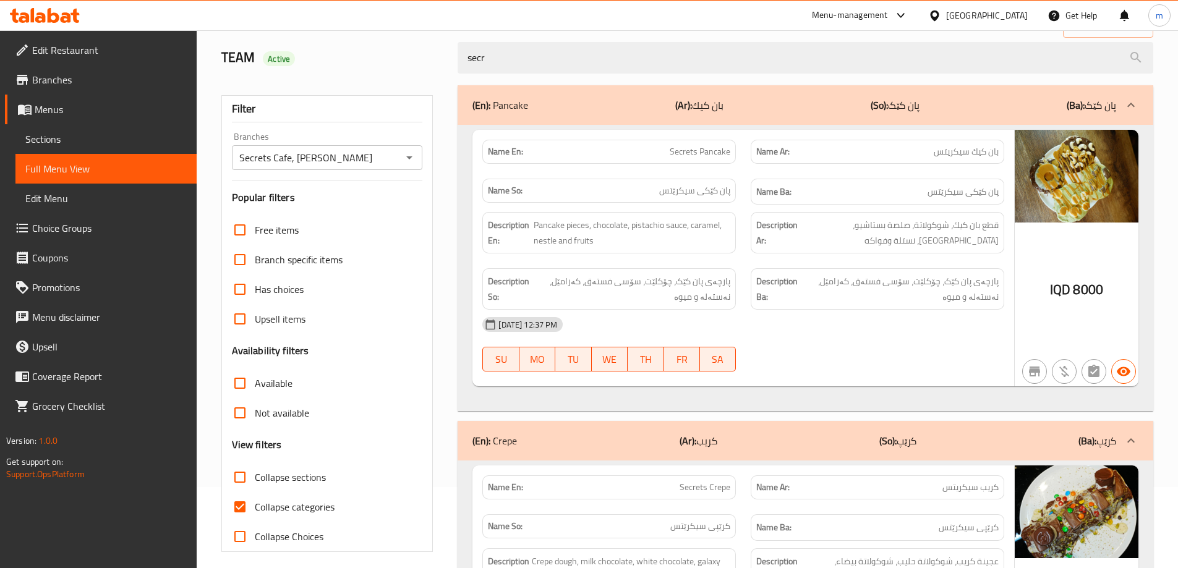
type input "secr"
click at [278, 507] on span "Collapse categories" at bounding box center [295, 507] width 80 height 15
click at [255, 507] on input "Collapse categories" at bounding box center [240, 507] width 30 height 30
checkbox input "false"
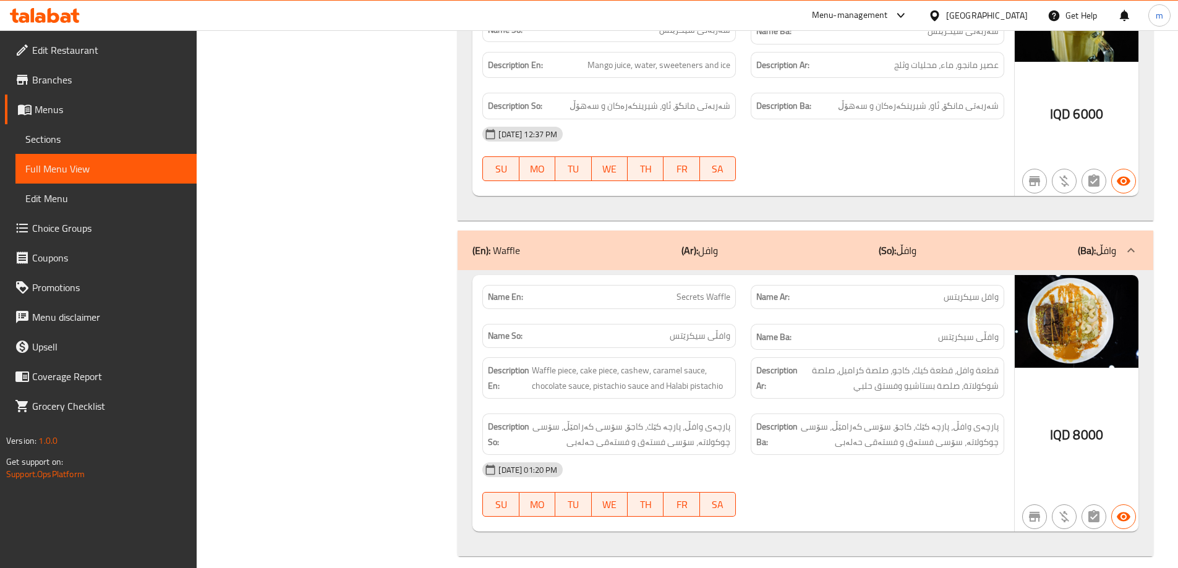
scroll to position [942, 0]
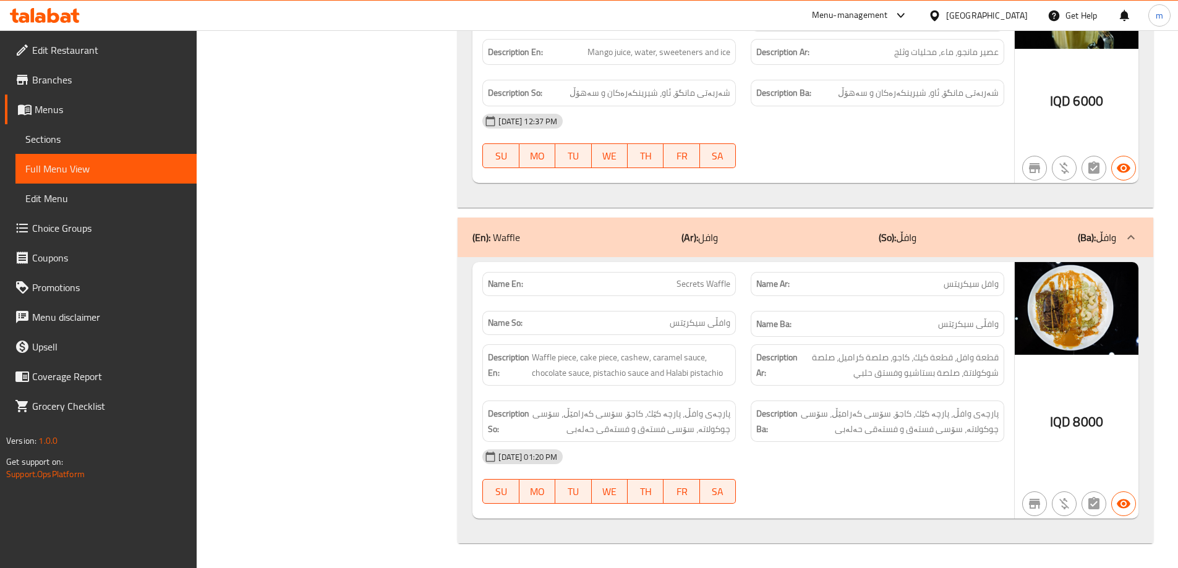
click at [695, 287] on span "Secrets Waffle" at bounding box center [704, 284] width 54 height 13
copy span "Secrets"
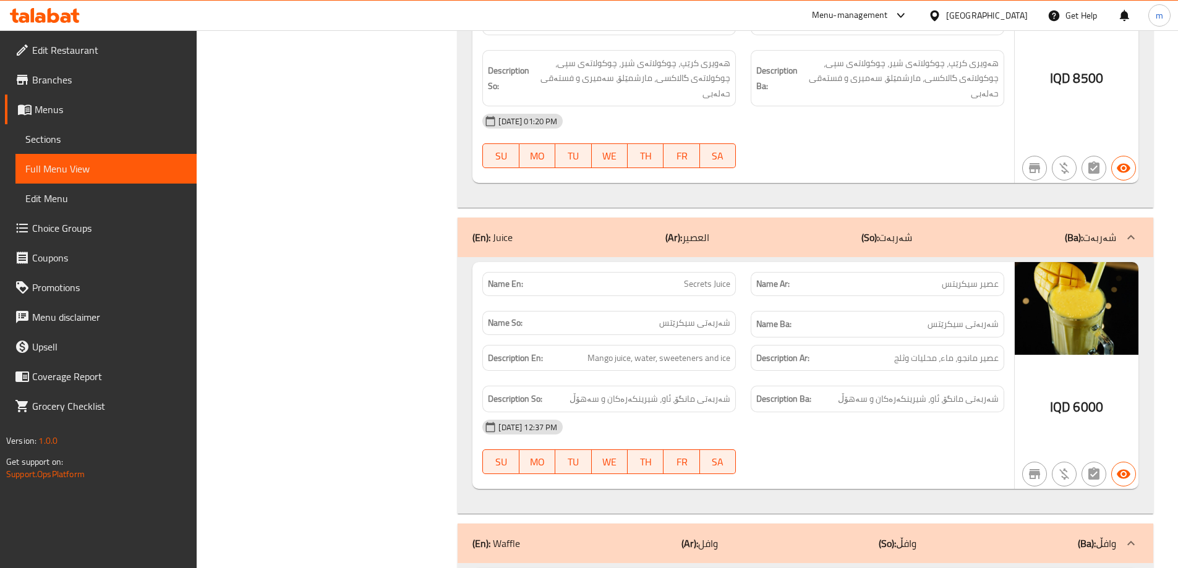
scroll to position [325, 0]
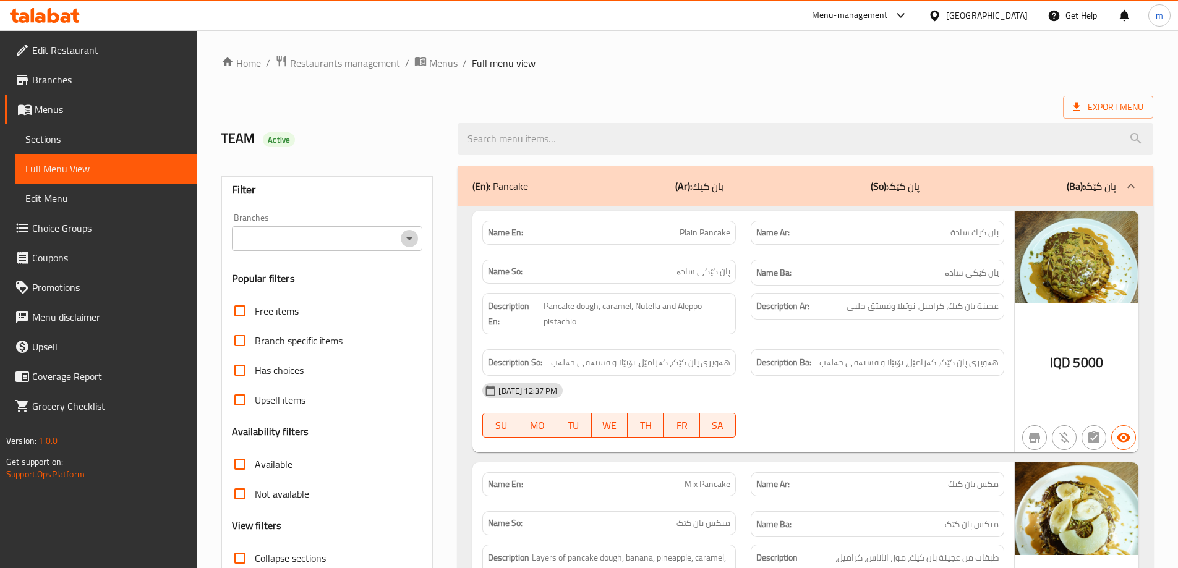
click at [409, 242] on icon "Open" at bounding box center [409, 238] width 15 height 15
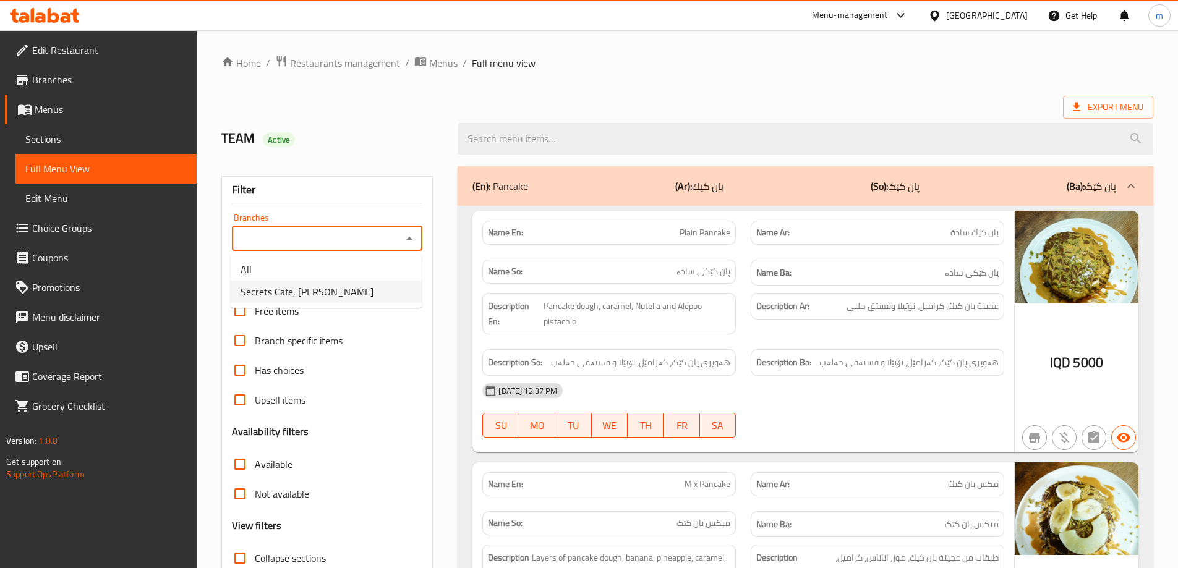
click at [362, 293] on li "Secrets Cafe, [PERSON_NAME]" at bounding box center [326, 292] width 191 height 22
type input "Secrets Cafe, [PERSON_NAME]"
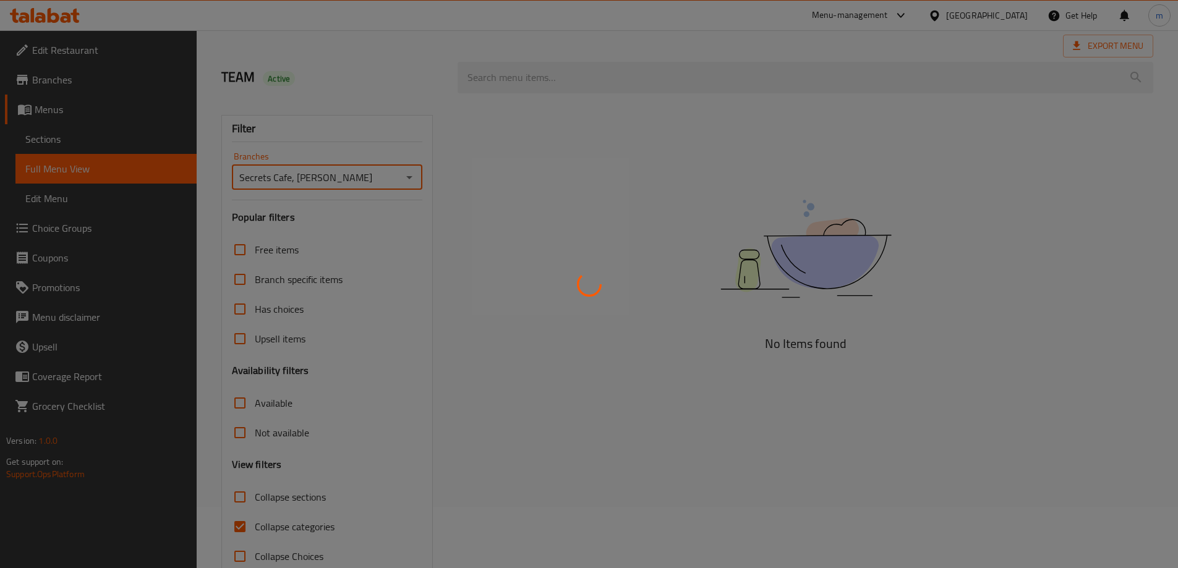
scroll to position [90, 0]
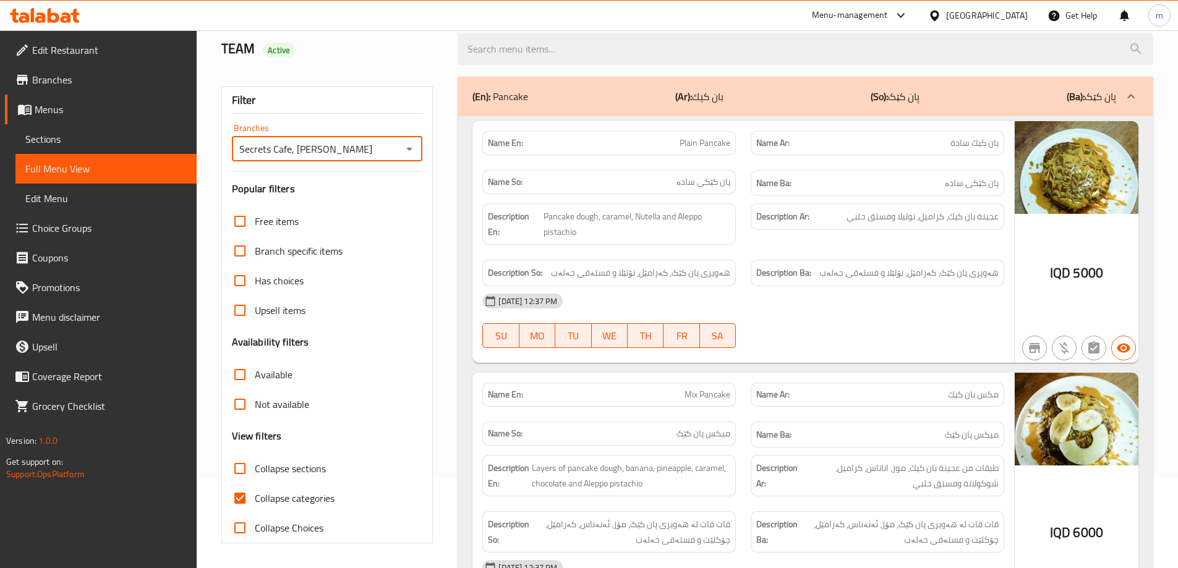
click at [241, 497] on input "Collapse categories" at bounding box center [240, 499] width 30 height 30
checkbox input "false"
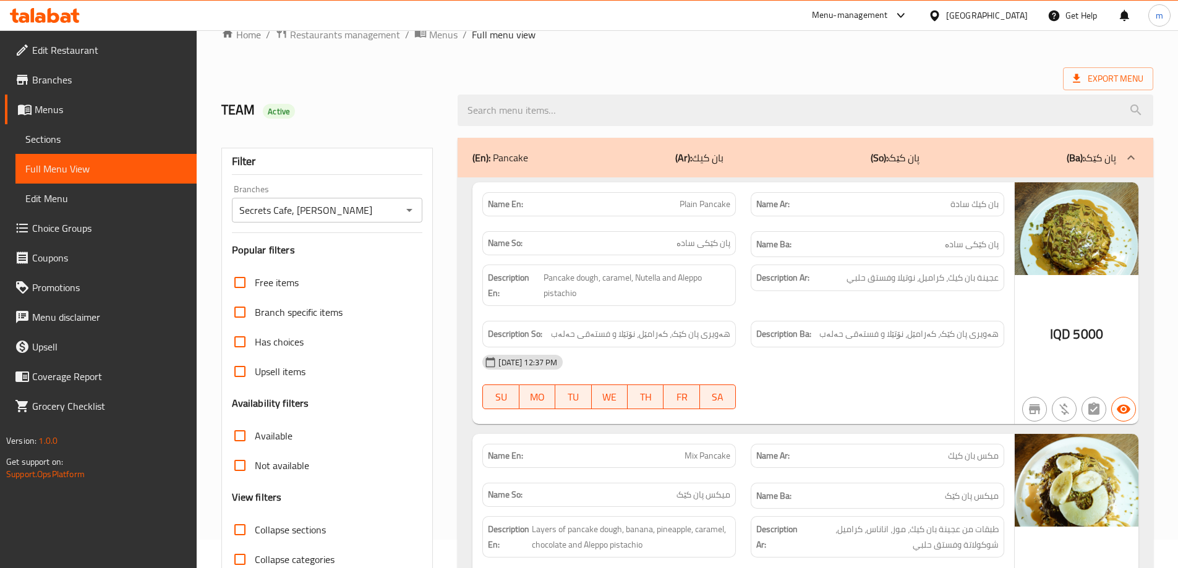
scroll to position [0, 0]
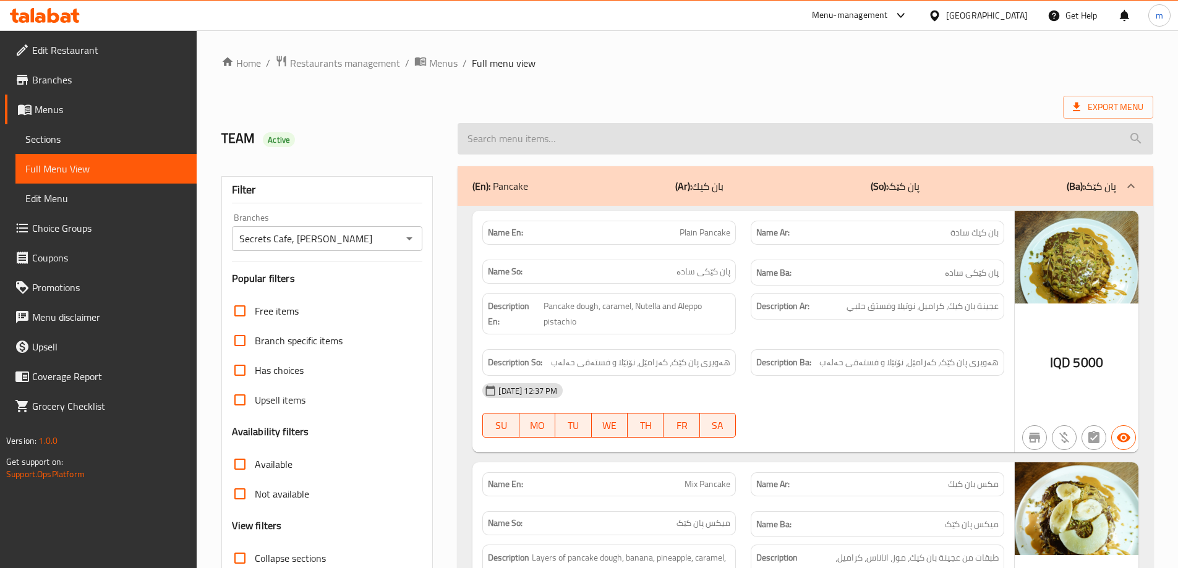
click at [542, 139] on input "search" at bounding box center [806, 139] width 696 height 32
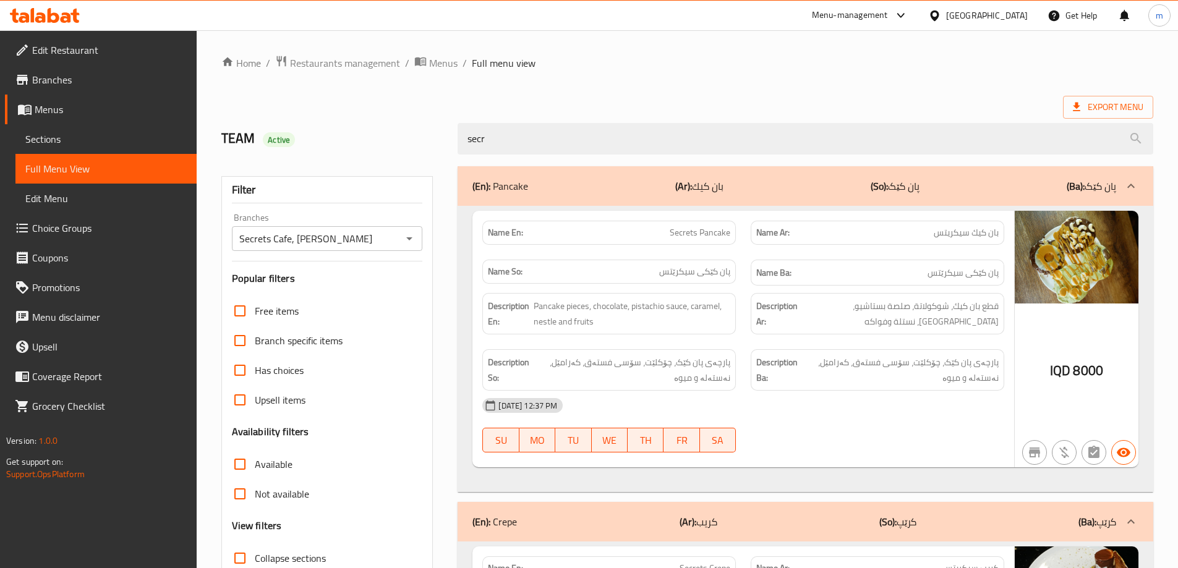
type input "secr"
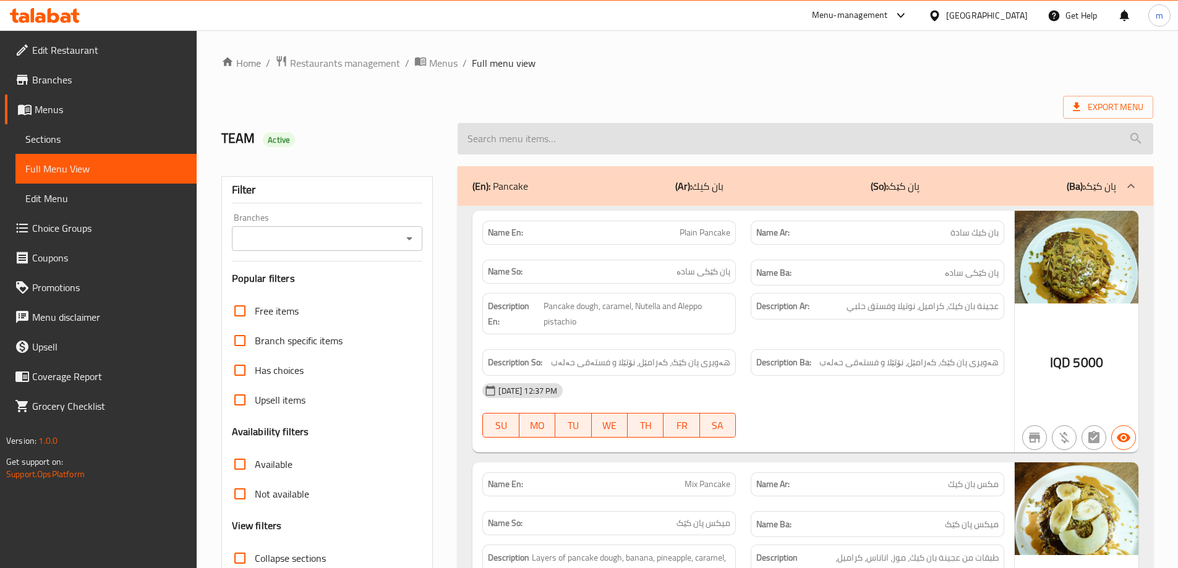
click at [540, 128] on input "search" at bounding box center [806, 139] width 696 height 32
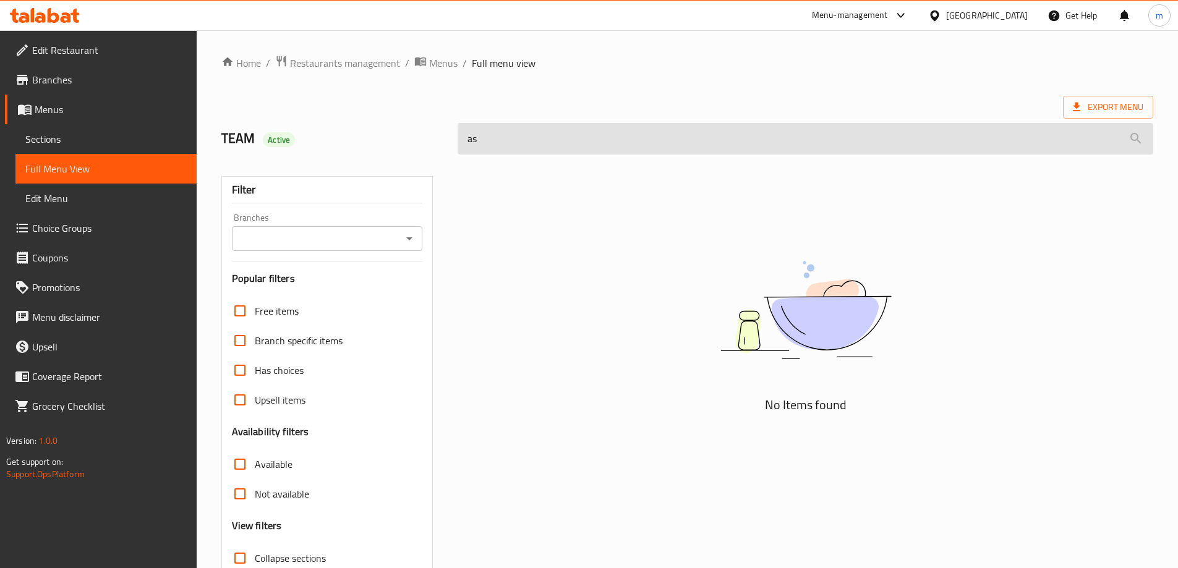
type input "a"
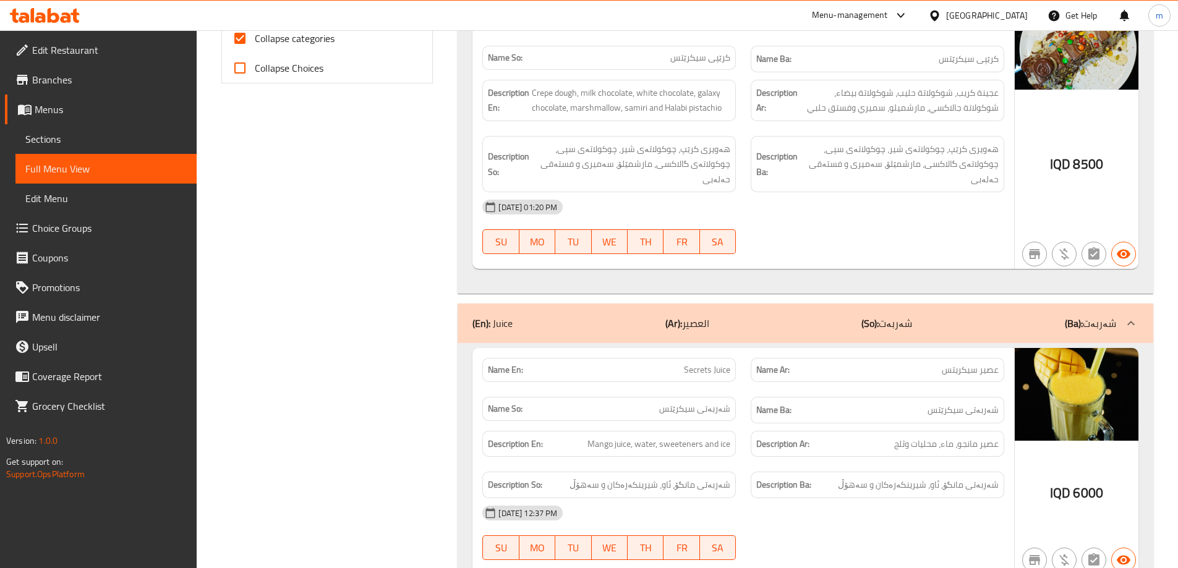
scroll to position [427, 0]
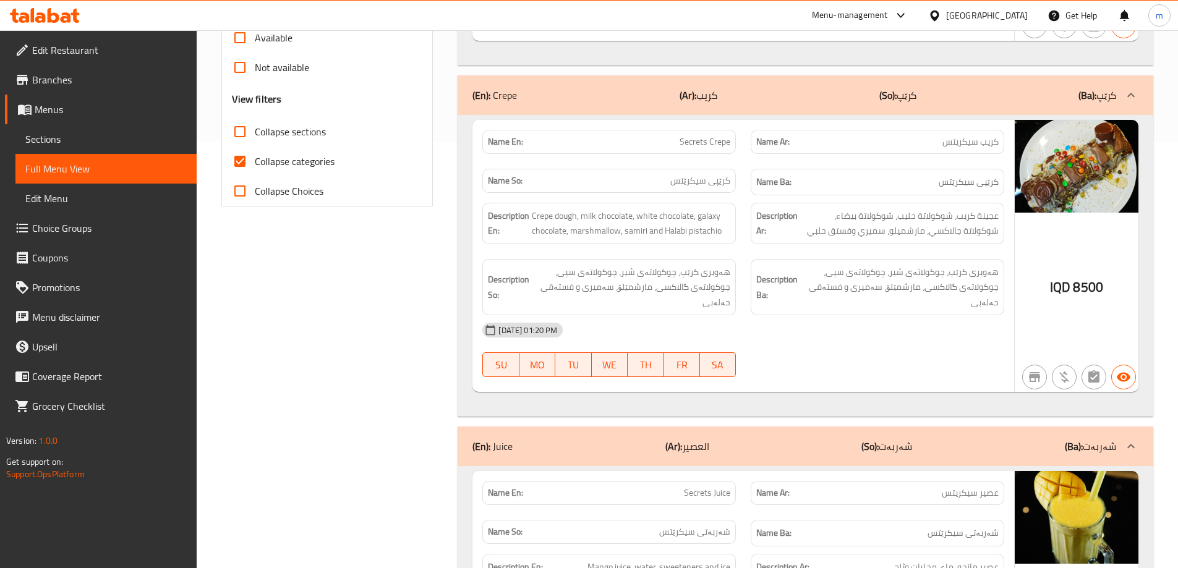
type input "secret"
click at [389, 254] on div "Filter Branches Branches Popular filters Free items Branch specific items Has c…" at bounding box center [332, 399] width 237 height 1335
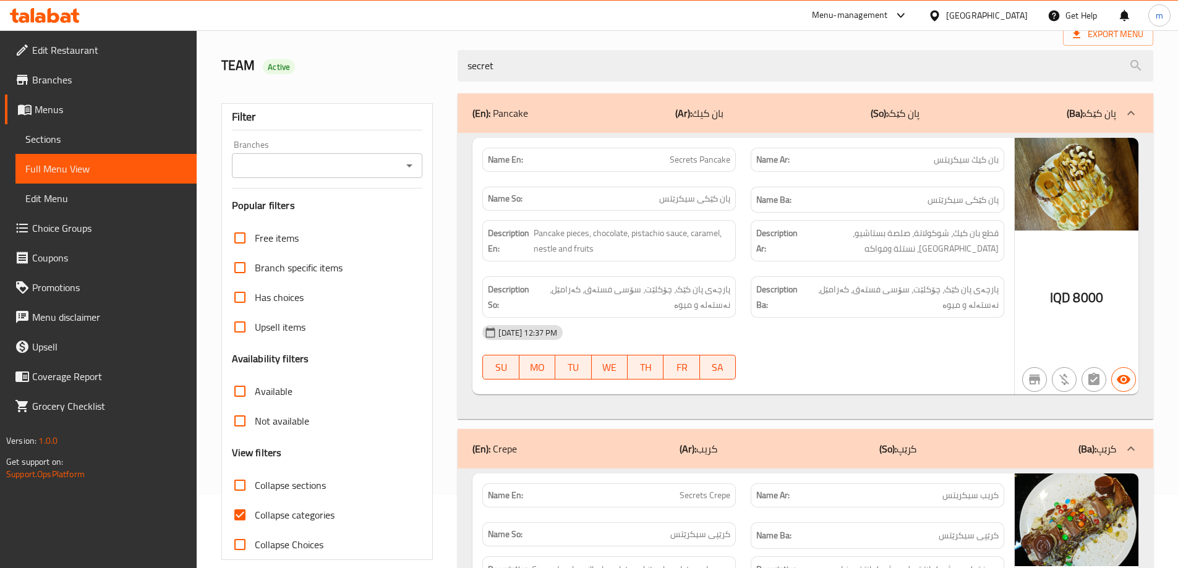
scroll to position [0, 0]
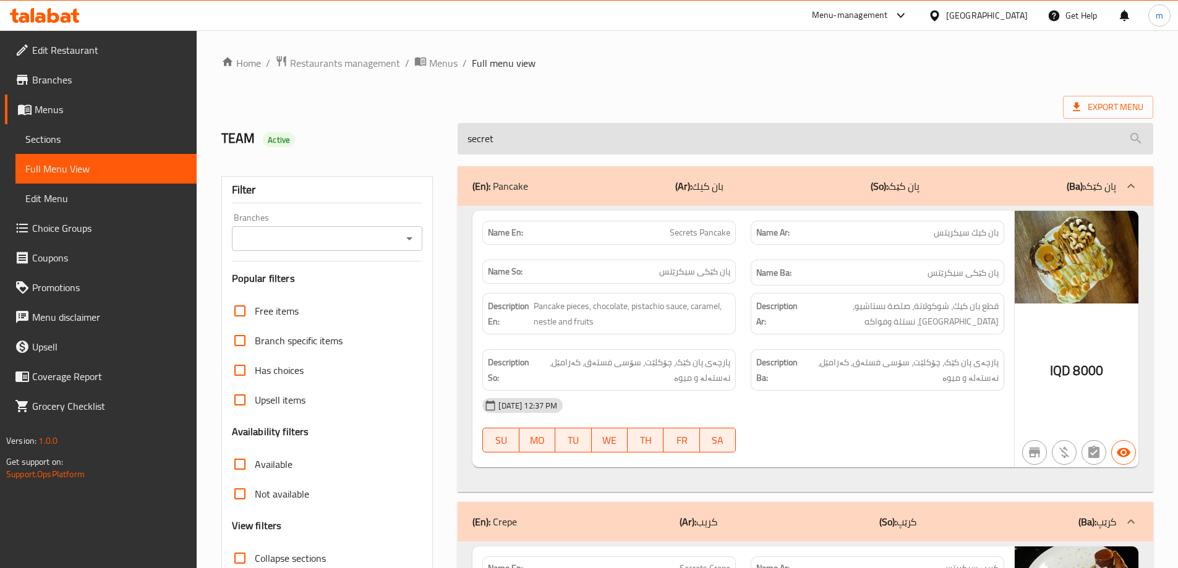
click at [492, 140] on input "secret" at bounding box center [806, 139] width 696 height 32
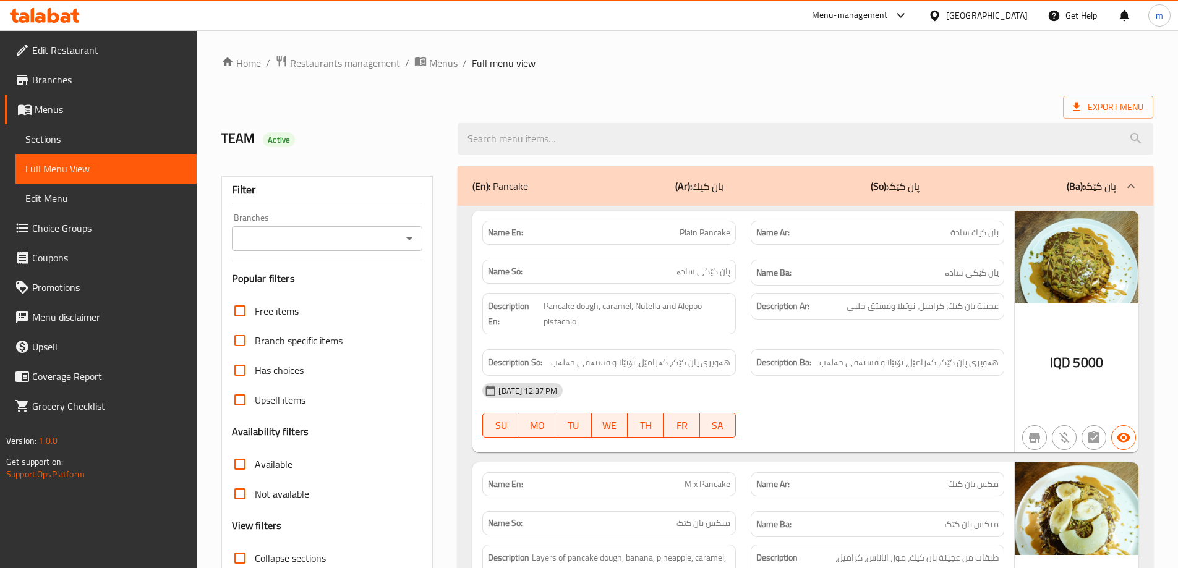
click at [407, 237] on icon "Open" at bounding box center [409, 238] width 15 height 15
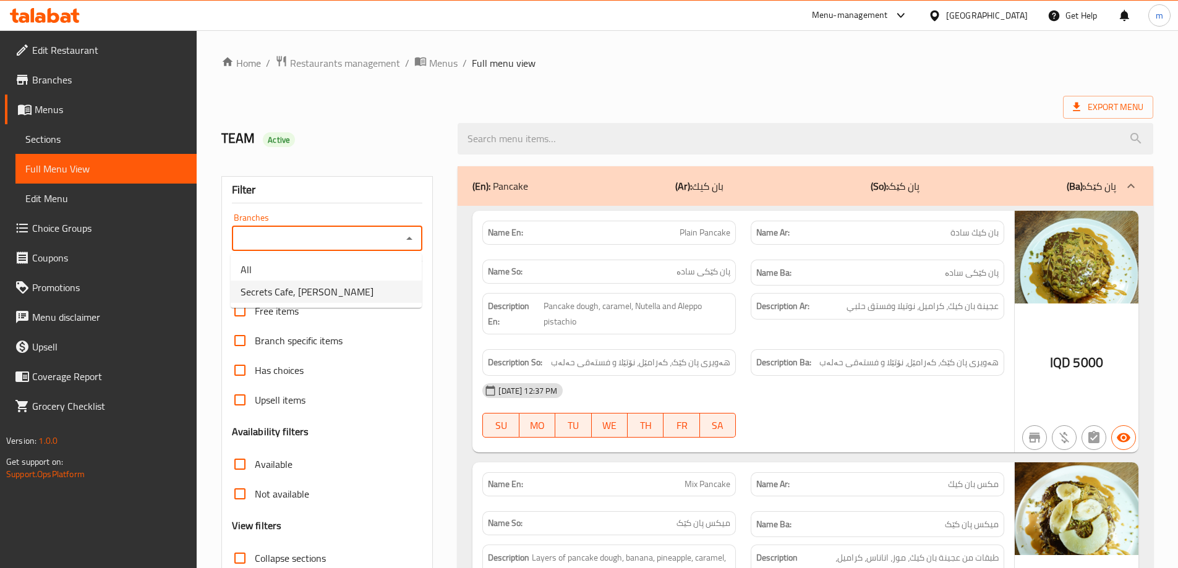
click at [346, 300] on li "Secrets Cafe, [PERSON_NAME]" at bounding box center [326, 292] width 191 height 22
type input "Secrets Cafe, [PERSON_NAME]"
